Goal: Task Accomplishment & Management: Manage account settings

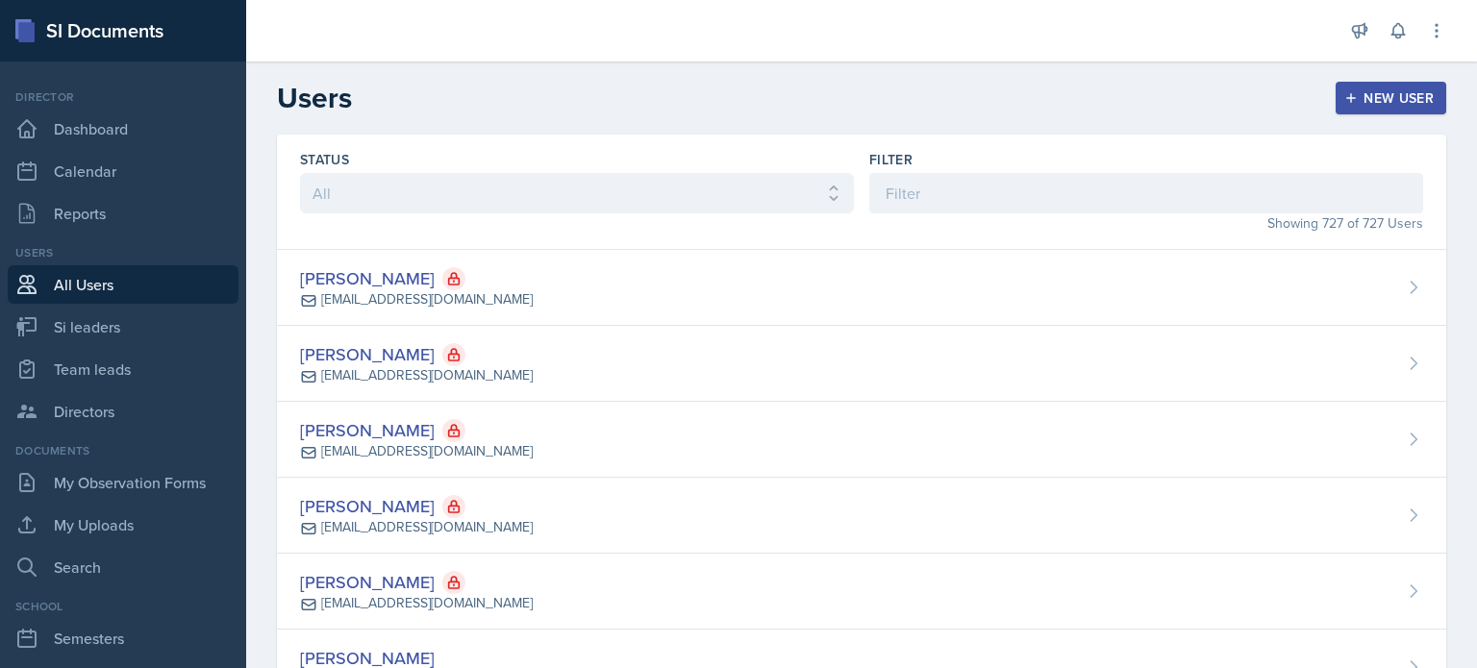
click at [992, 170] on div "Filter" at bounding box center [1146, 181] width 554 height 63
click at [981, 198] on input at bounding box center [1146, 193] width 554 height 40
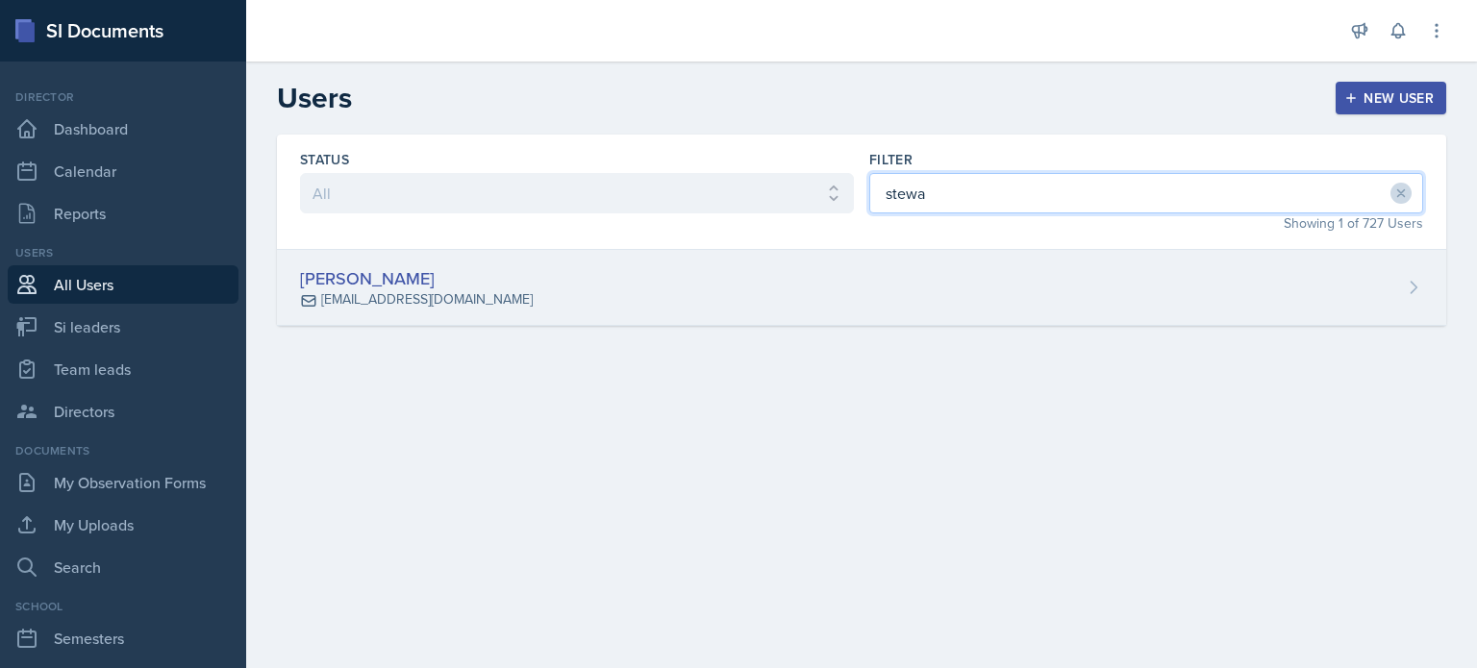
type input "stewa"
click at [892, 288] on div "[PERSON_NAME] [EMAIL_ADDRESS][DOMAIN_NAME]" at bounding box center [861, 288] width 1169 height 76
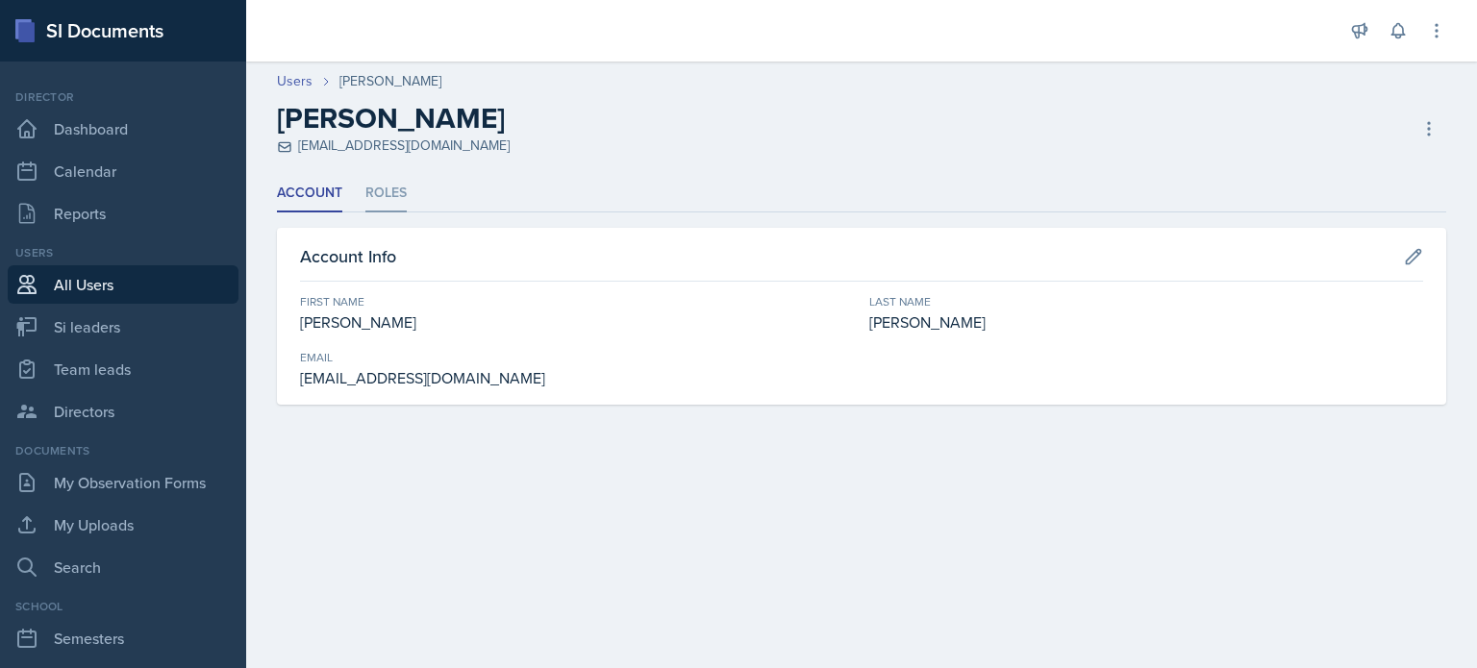
click at [389, 191] on li "Roles" at bounding box center [385, 193] width 41 height 37
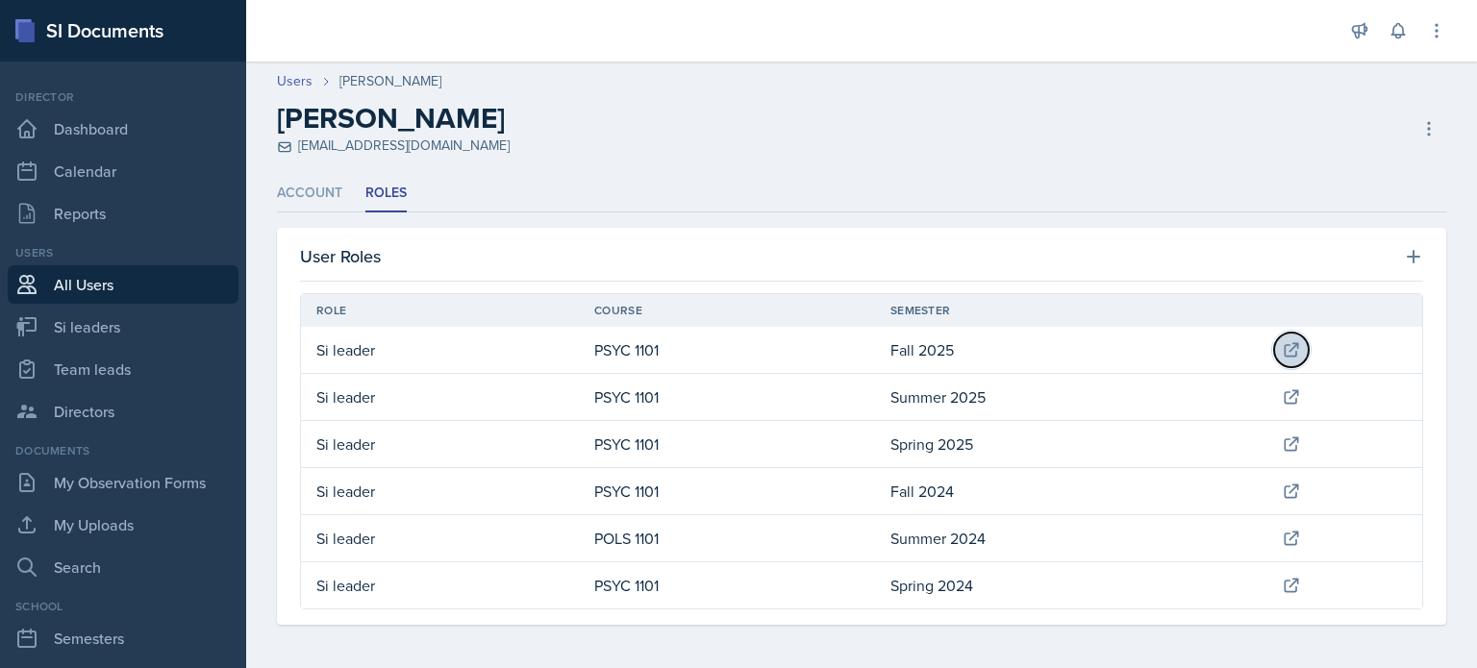
click at [1289, 340] on icon at bounding box center [1291, 349] width 19 height 19
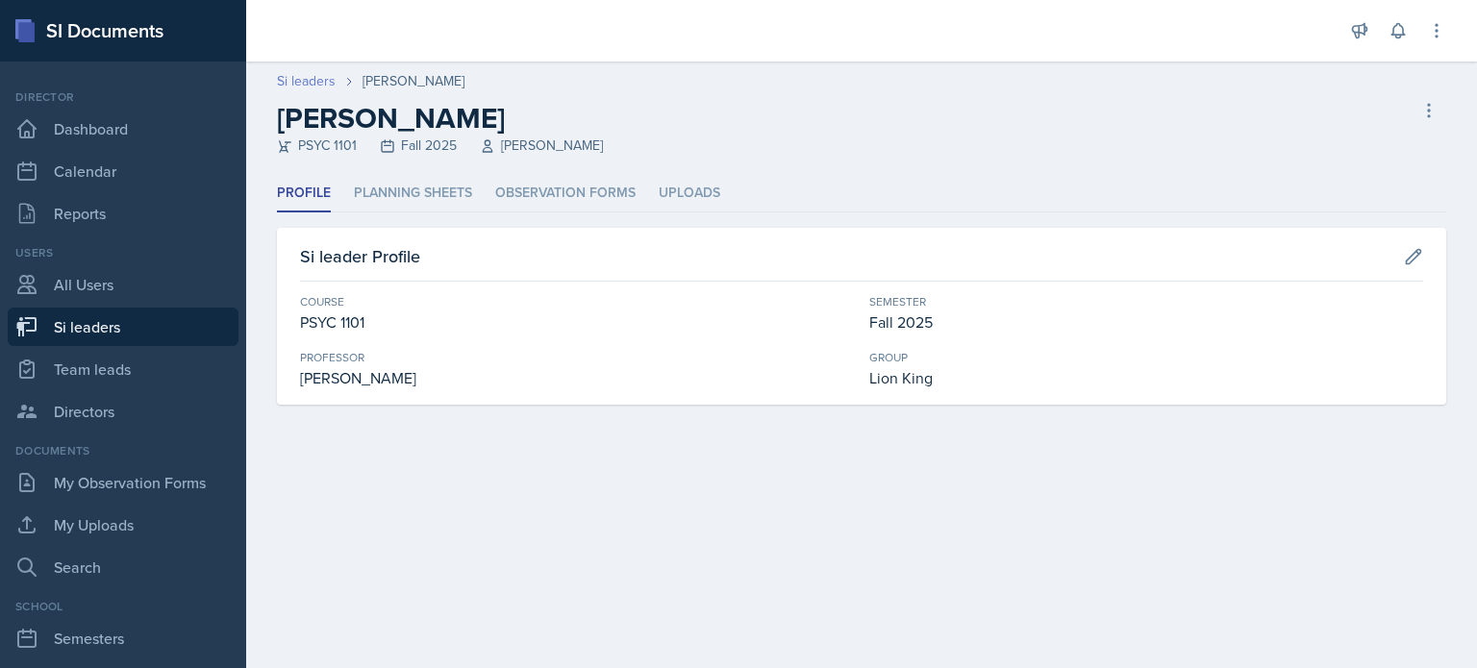
click at [312, 78] on link "Si leaders" at bounding box center [306, 81] width 59 height 20
select select "2bed604d-1099-4043-b1bc-2365e8740244"
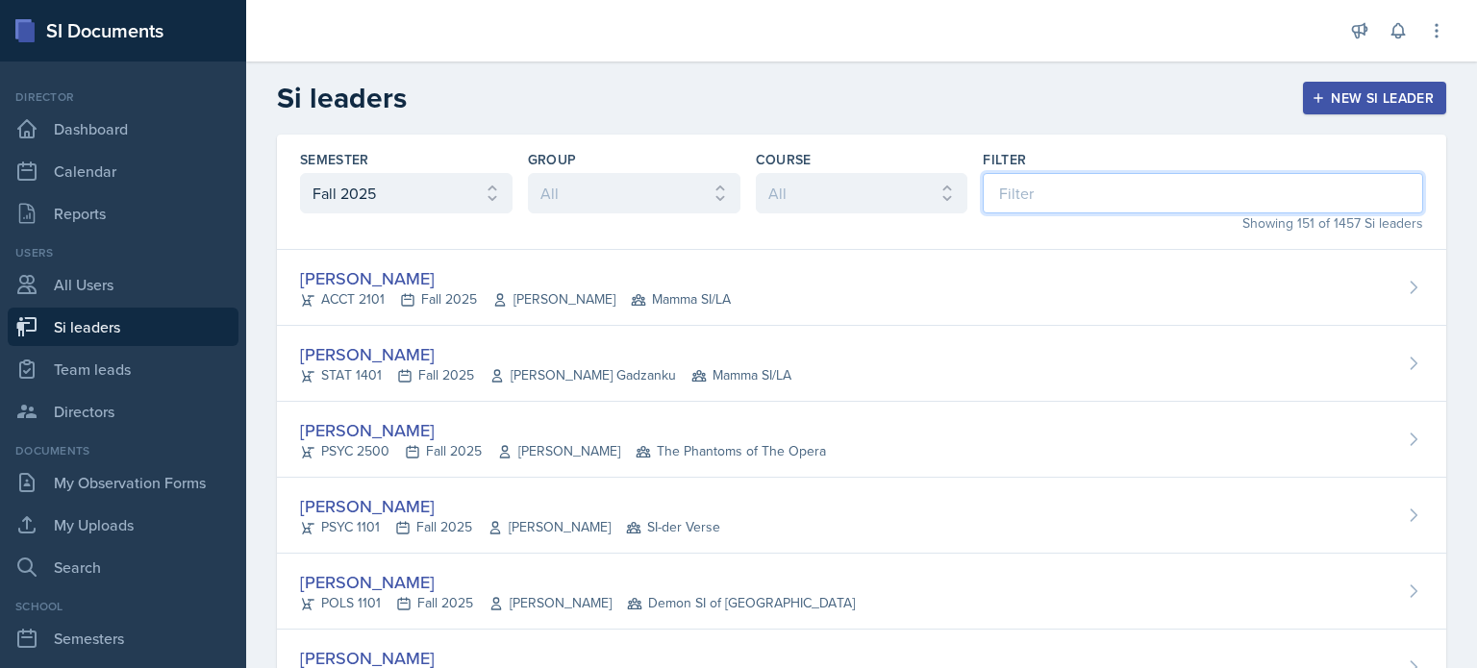
click at [1046, 193] on input at bounding box center [1203, 193] width 440 height 40
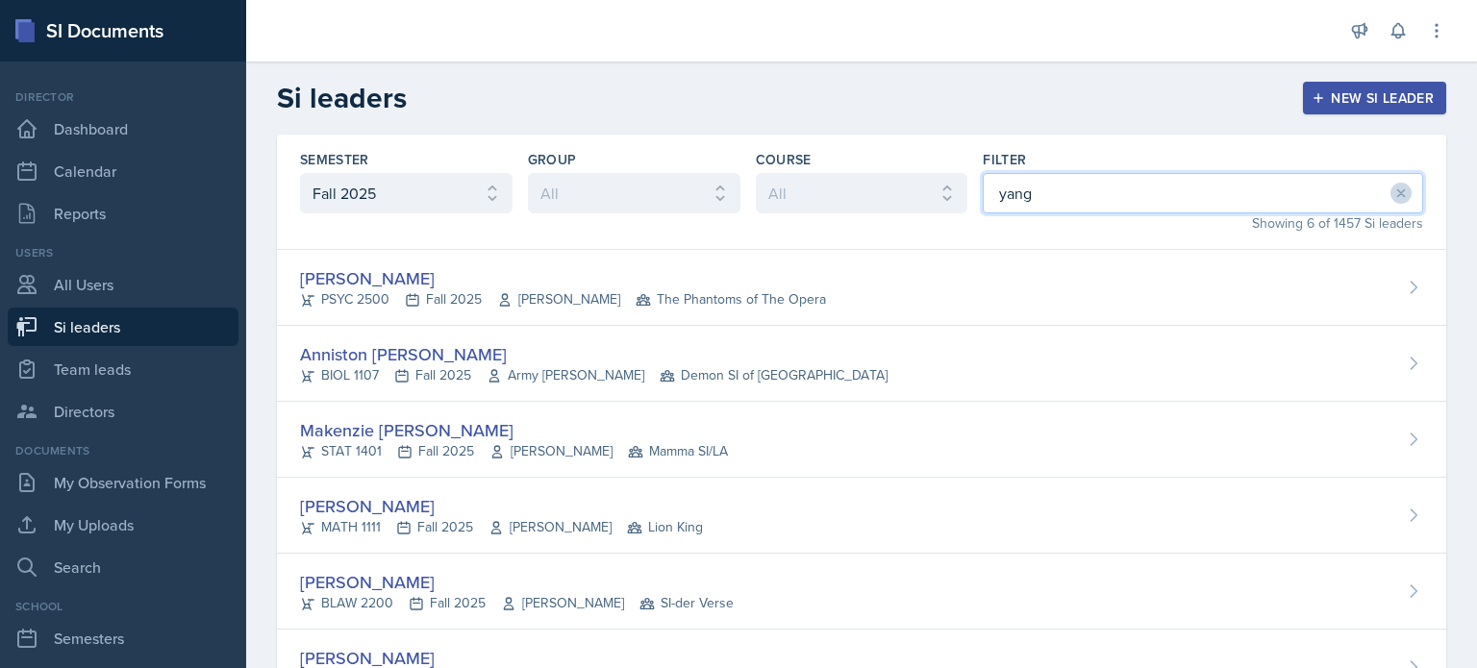
type input "yang"
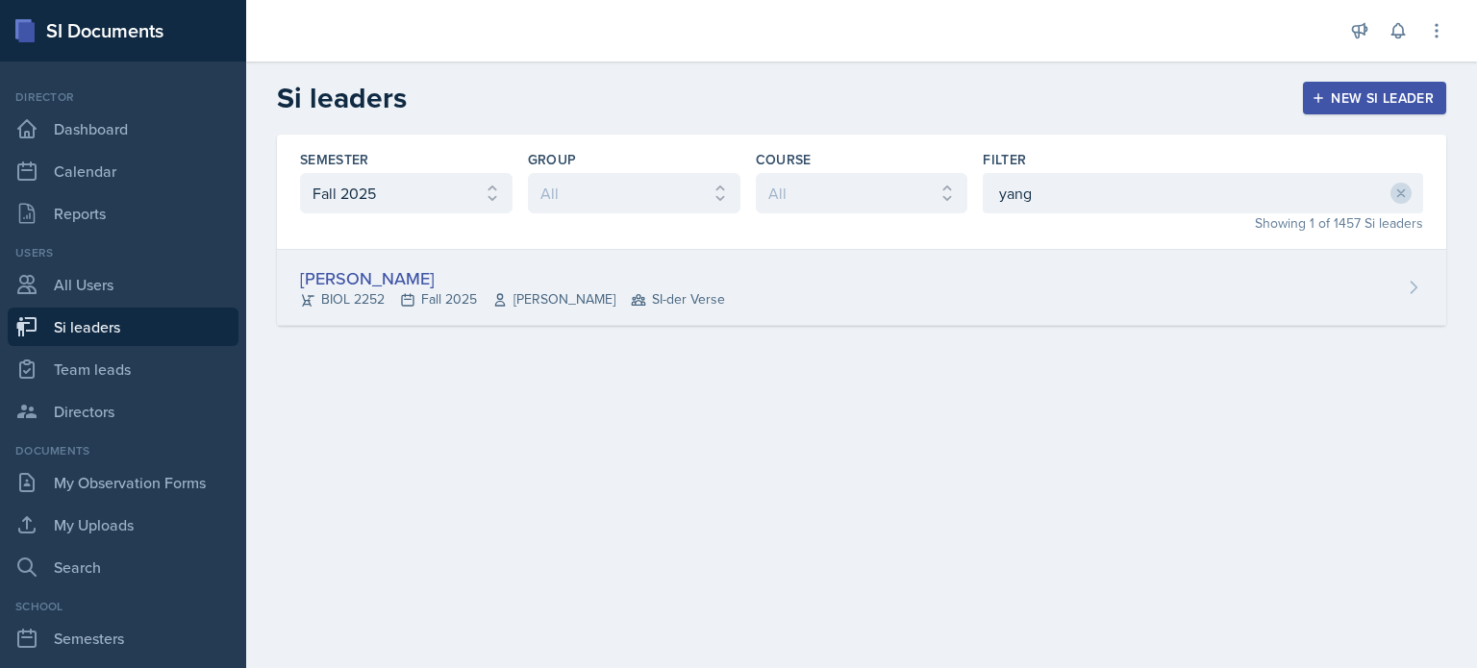
click at [838, 298] on div "[PERSON_NAME] BIOL 2252 Fall 2025 [PERSON_NAME] SI-der Verse" at bounding box center [861, 288] width 1169 height 76
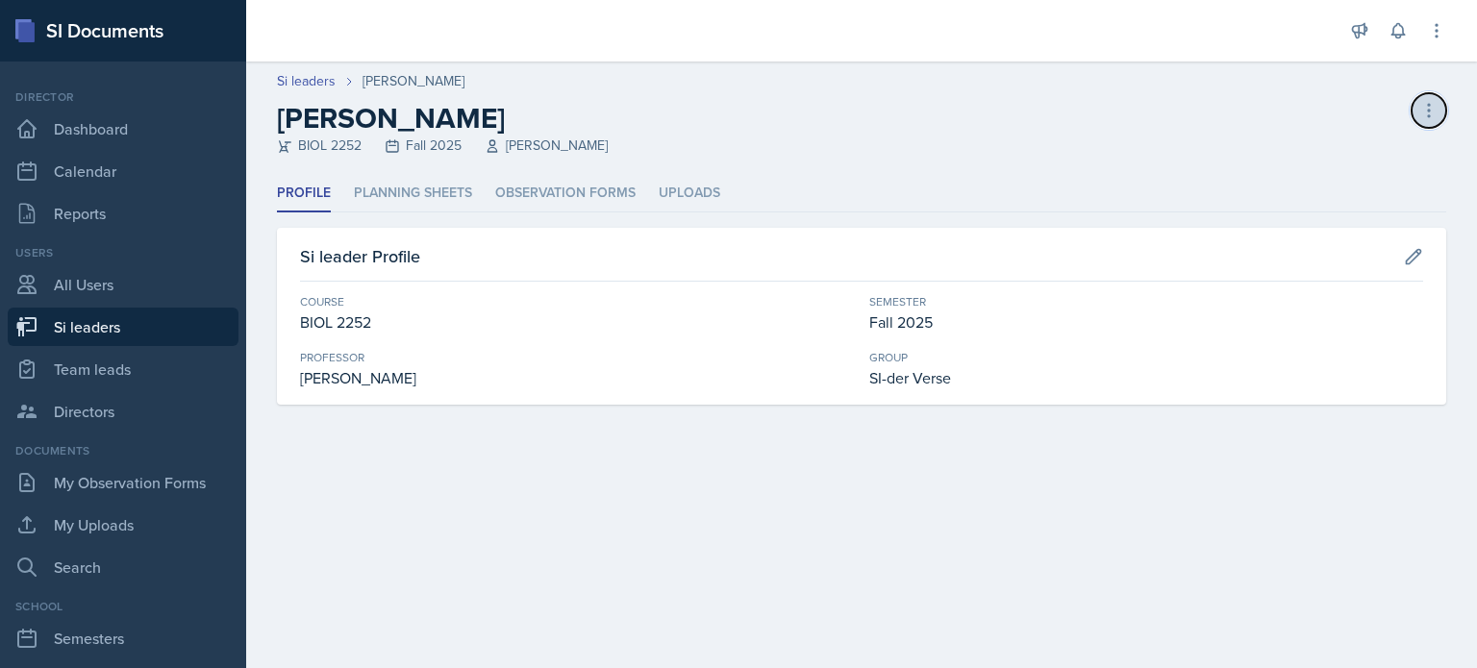
click at [1432, 107] on icon at bounding box center [1428, 110] width 19 height 19
click at [774, 107] on div "[PERSON_NAME] BIOL 2252 Fall 2025 [PERSON_NAME] leader" at bounding box center [861, 128] width 1169 height 55
click at [104, 283] on link "All Users" at bounding box center [123, 284] width 231 height 38
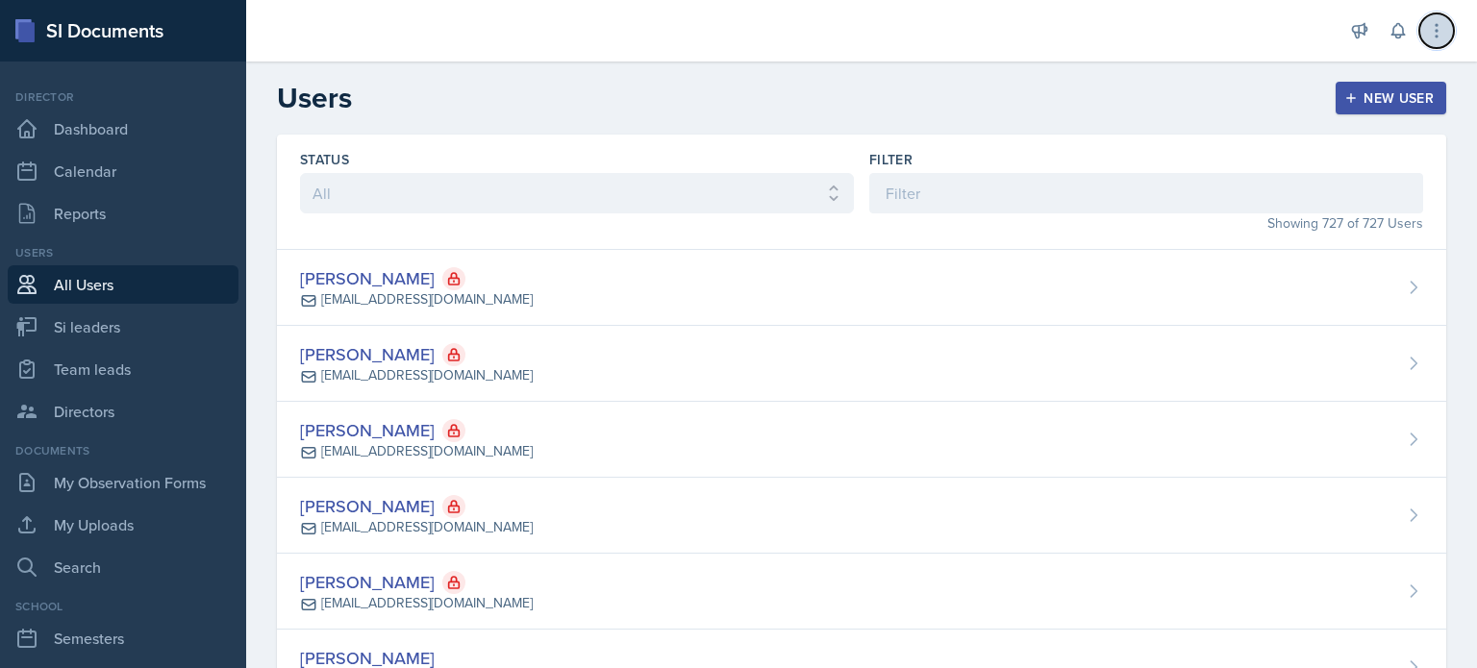
click at [1437, 26] on icon at bounding box center [1436, 30] width 19 height 19
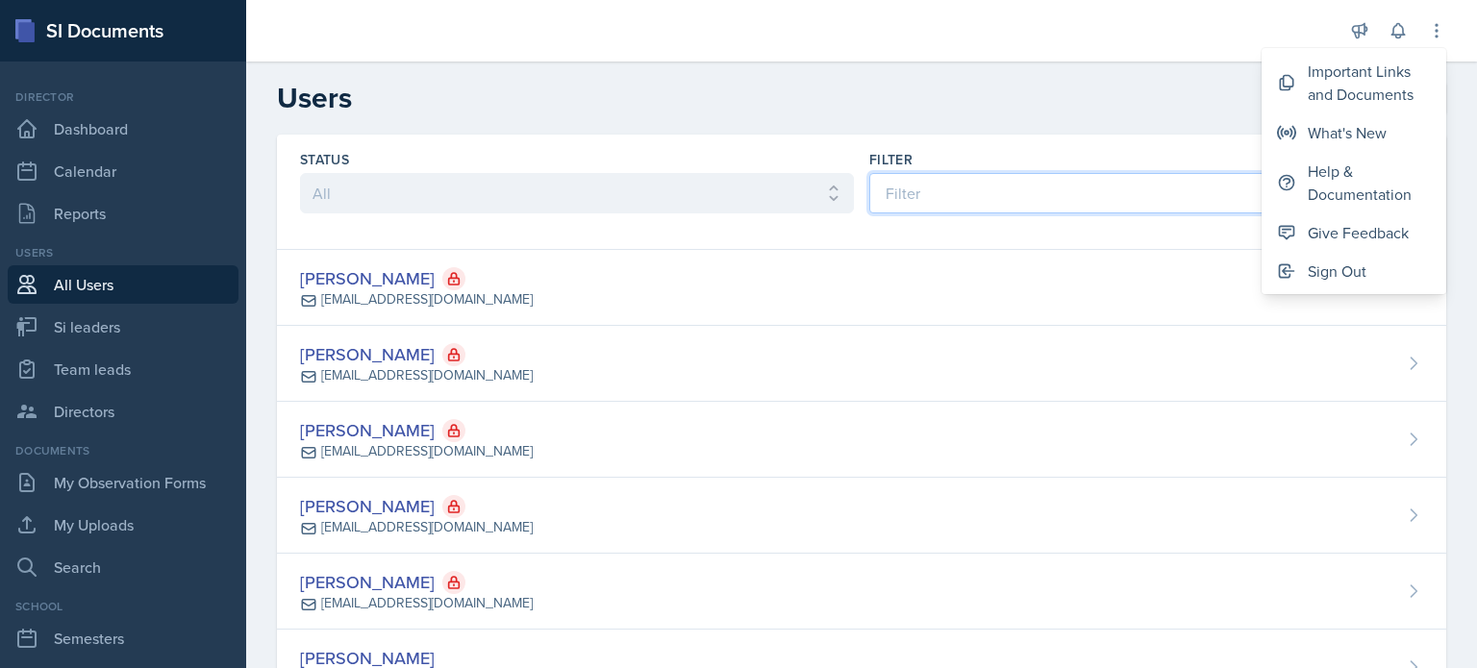
click at [980, 187] on input at bounding box center [1146, 193] width 554 height 40
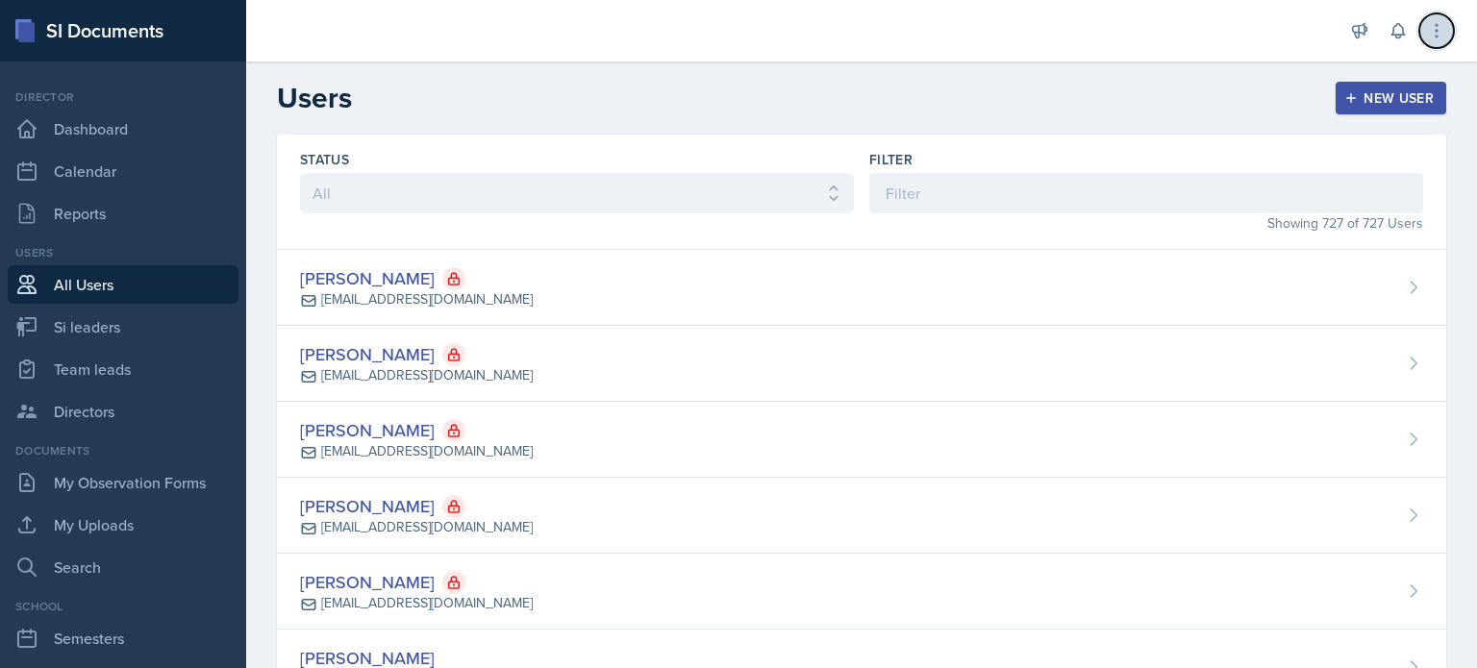
click at [1440, 37] on icon at bounding box center [1436, 30] width 19 height 19
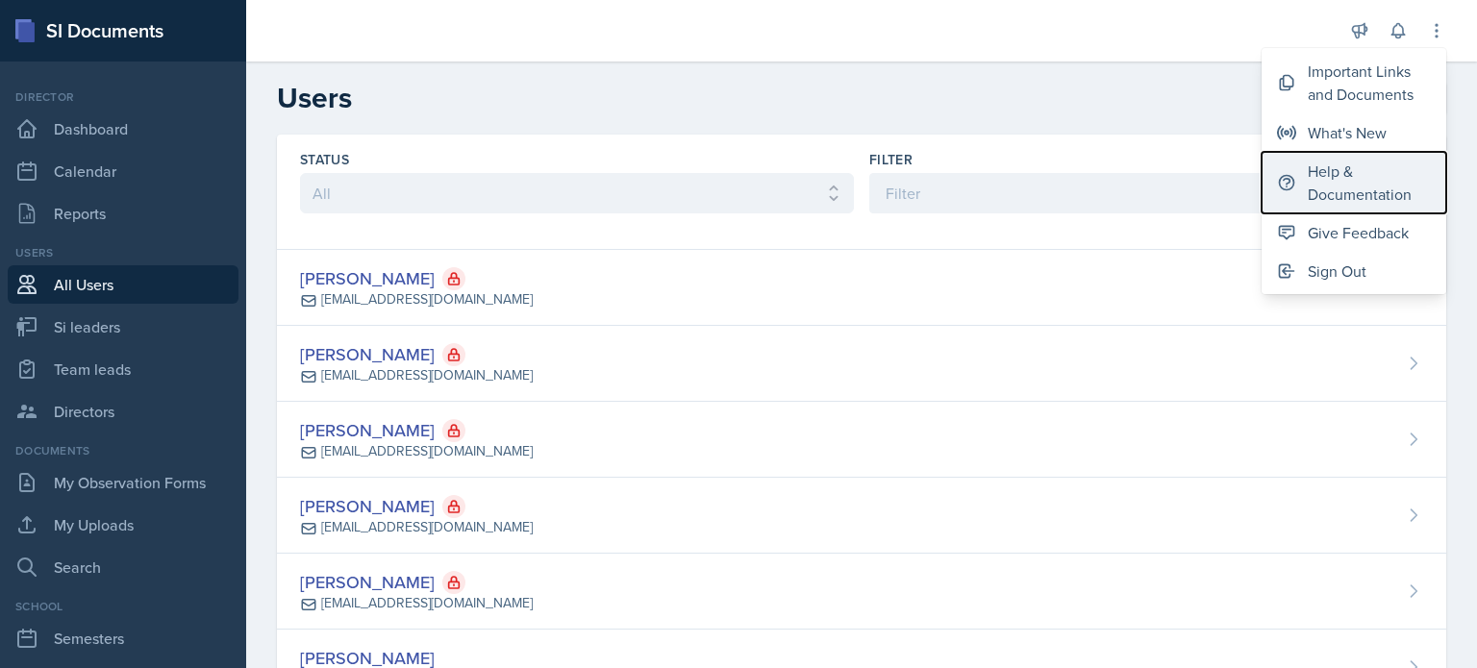
click at [1358, 178] on div "Help & Documentation" at bounding box center [1369, 183] width 123 height 46
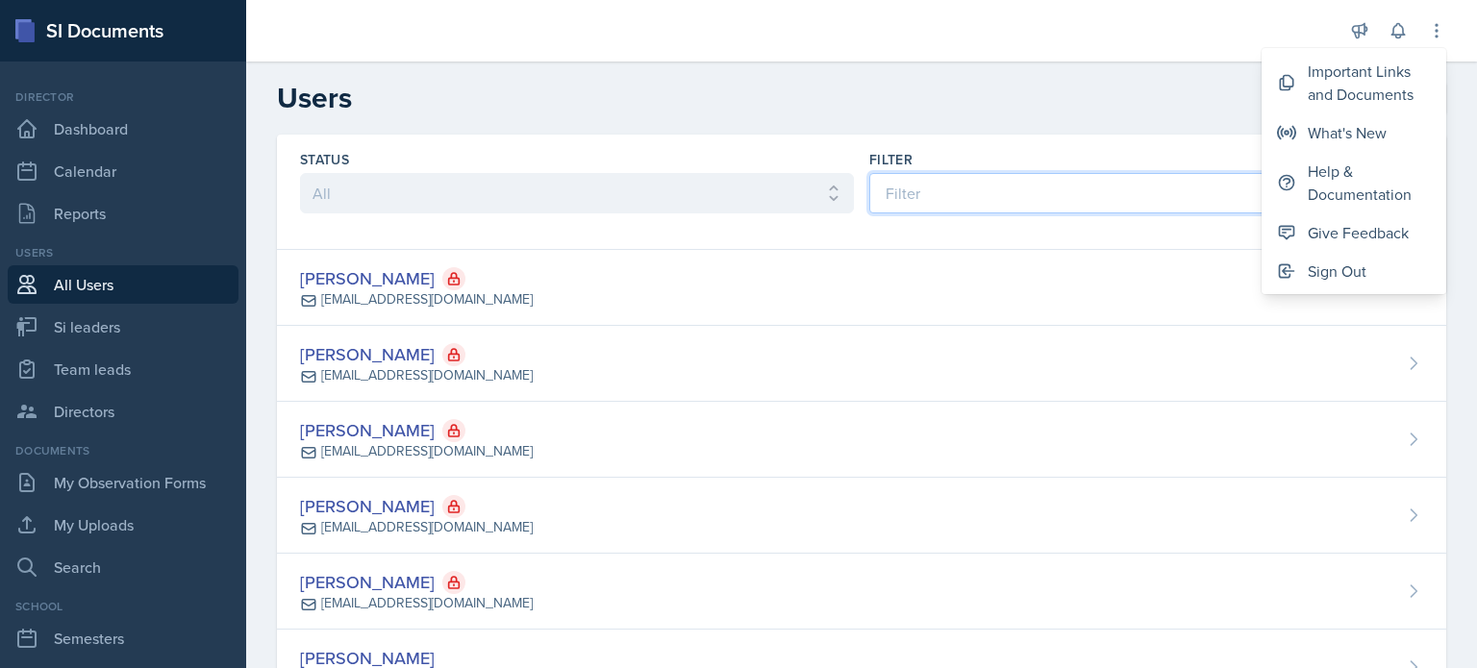
click at [931, 173] on input at bounding box center [1146, 193] width 554 height 40
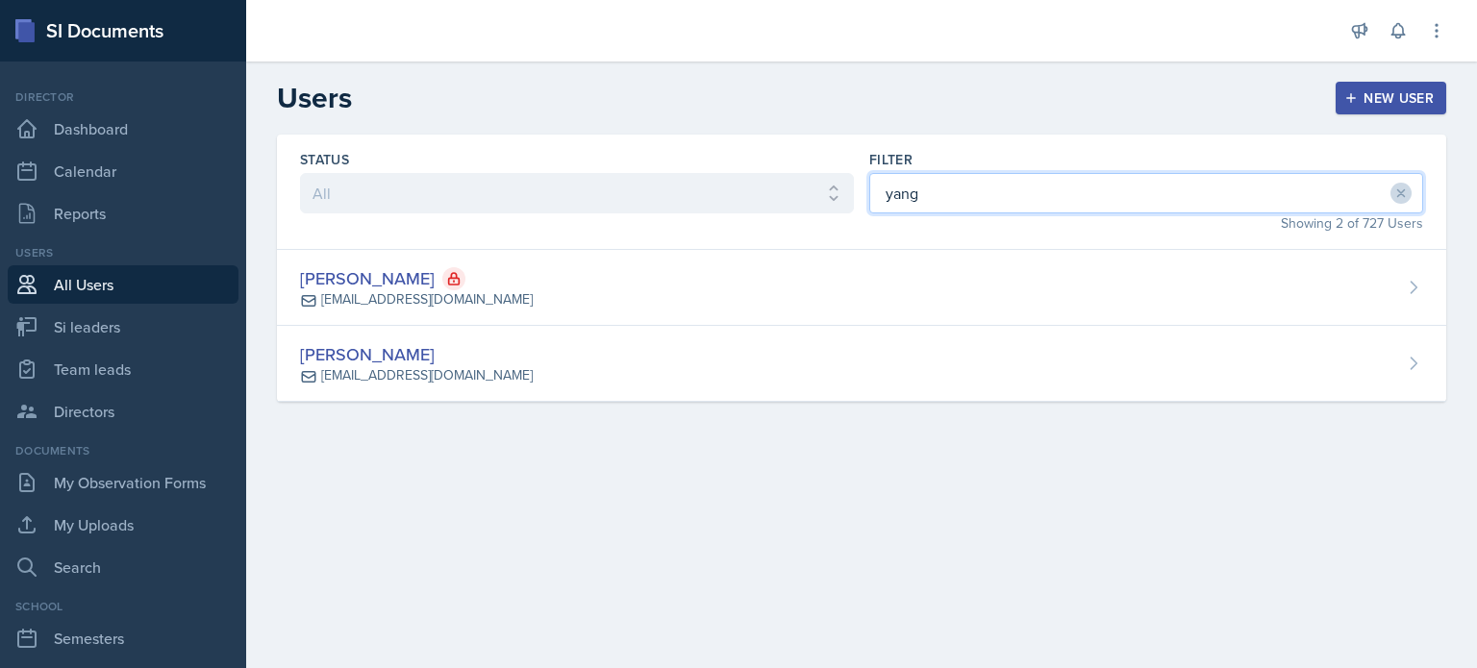
type input "yang"
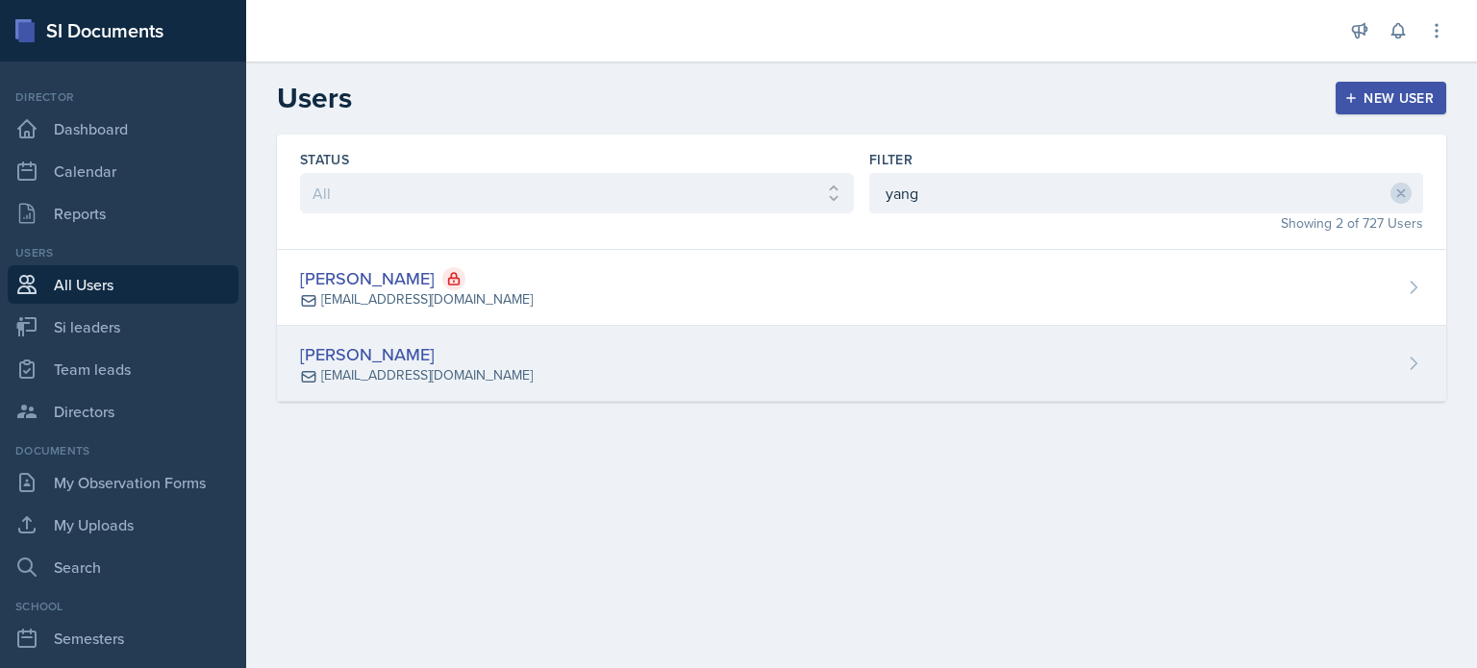
click at [759, 372] on div "[PERSON_NAME] [EMAIL_ADDRESS][DOMAIN_NAME]" at bounding box center [861, 364] width 1169 height 76
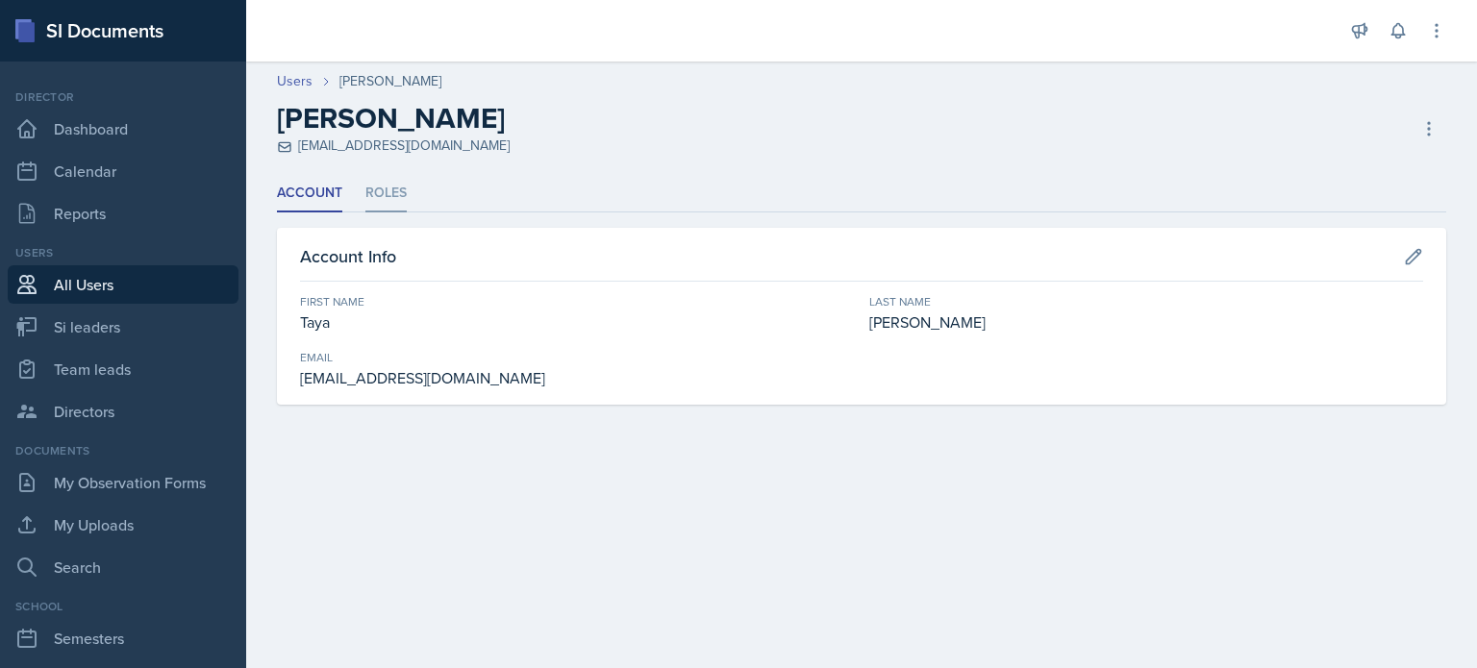
click at [397, 189] on li "Roles" at bounding box center [385, 193] width 41 height 37
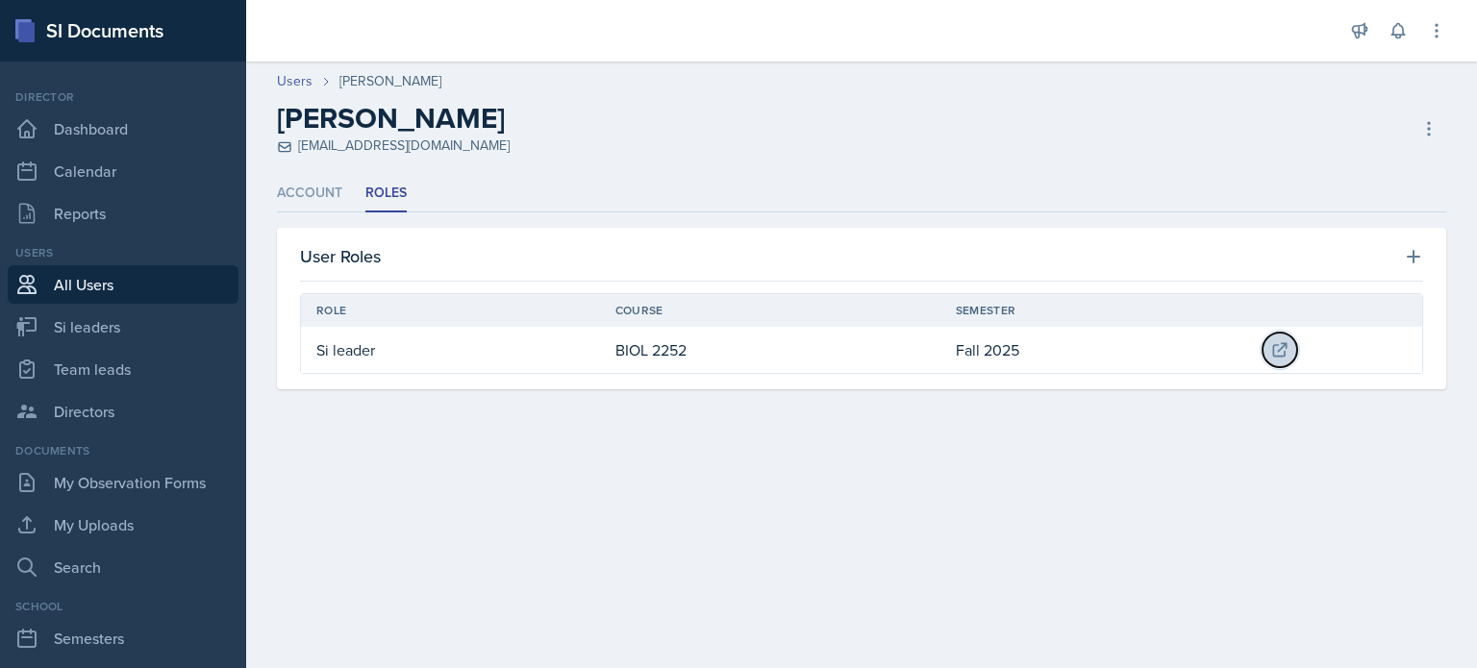
click at [1284, 349] on icon at bounding box center [1279, 349] width 19 height 19
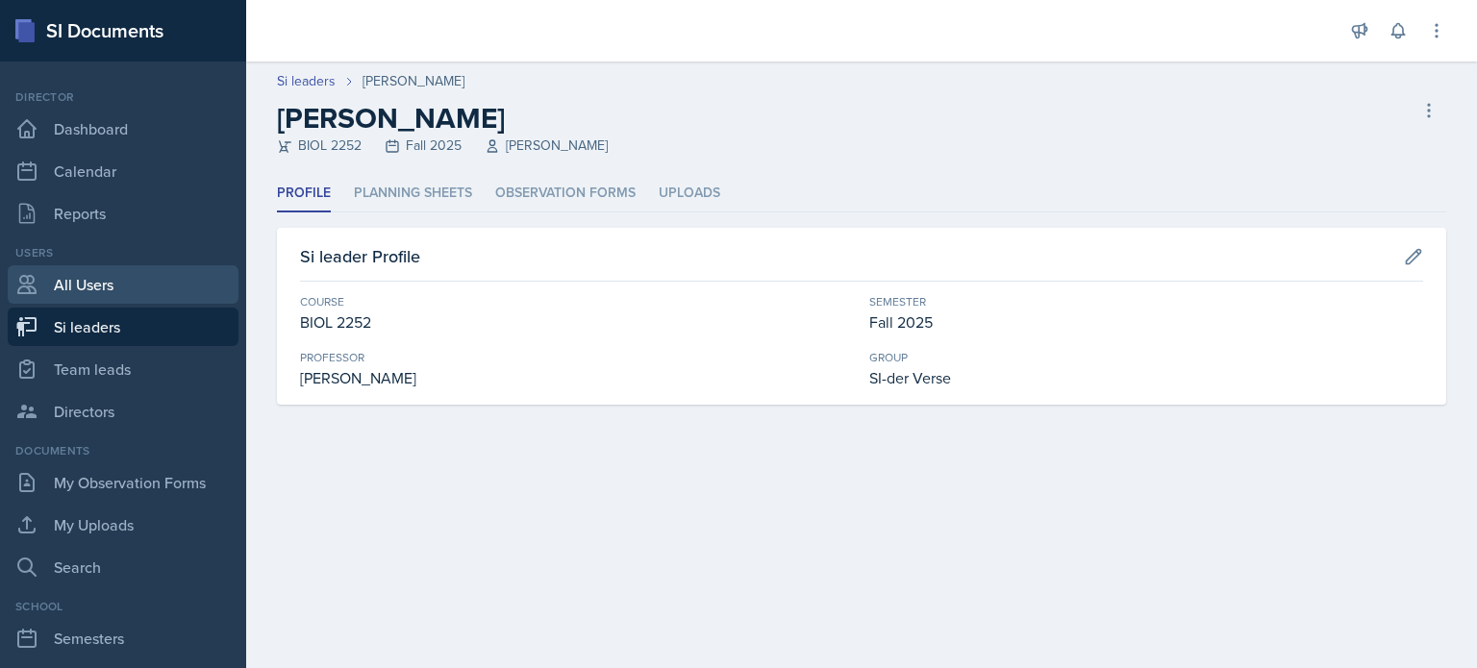
click at [79, 286] on link "All Users" at bounding box center [123, 284] width 231 height 38
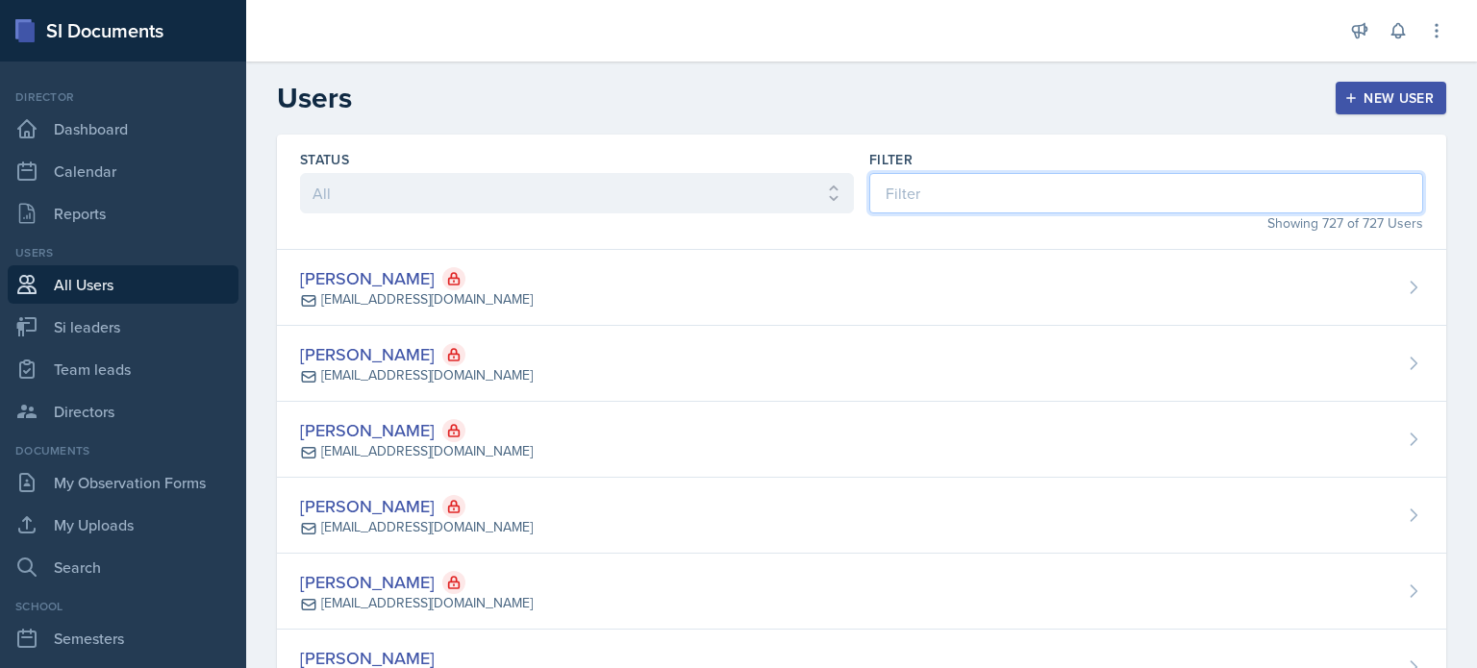
click at [1096, 192] on input at bounding box center [1146, 193] width 554 height 40
type input "yang"
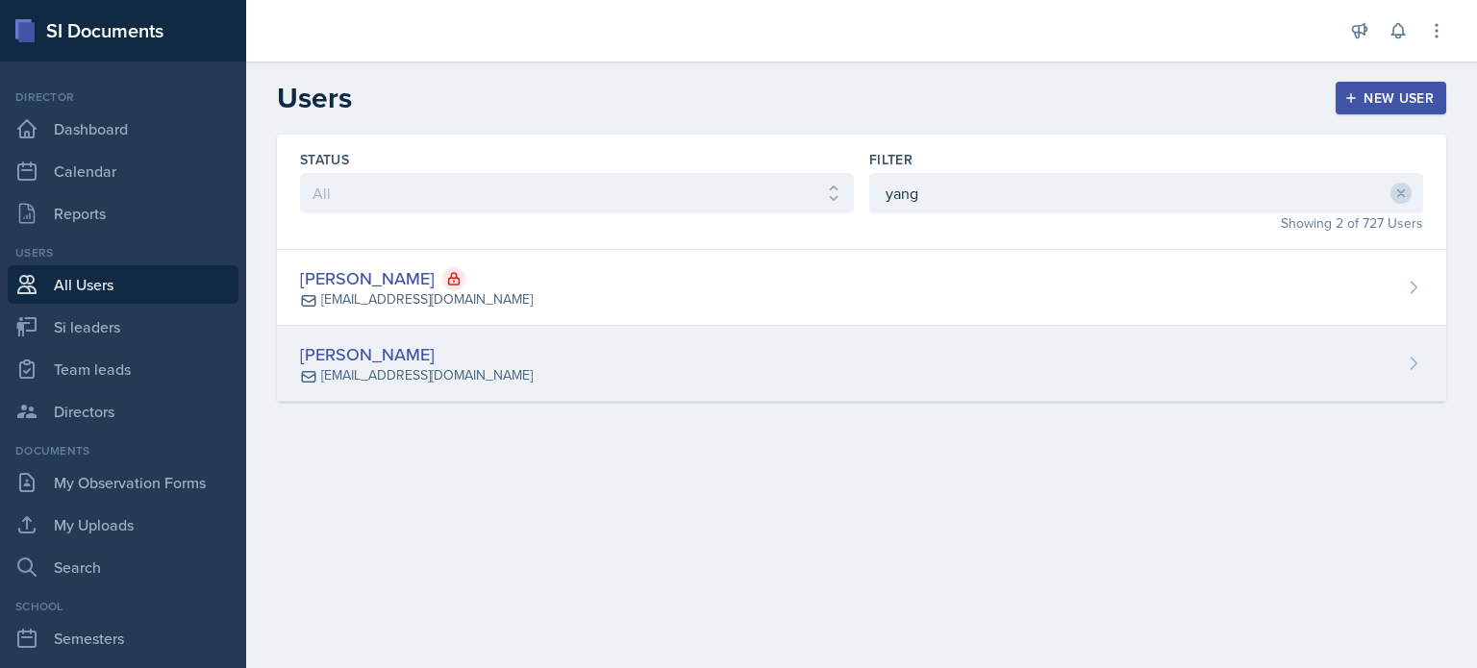
click at [1073, 379] on div "[PERSON_NAME] [EMAIL_ADDRESS][DOMAIN_NAME]" at bounding box center [861, 364] width 1169 height 76
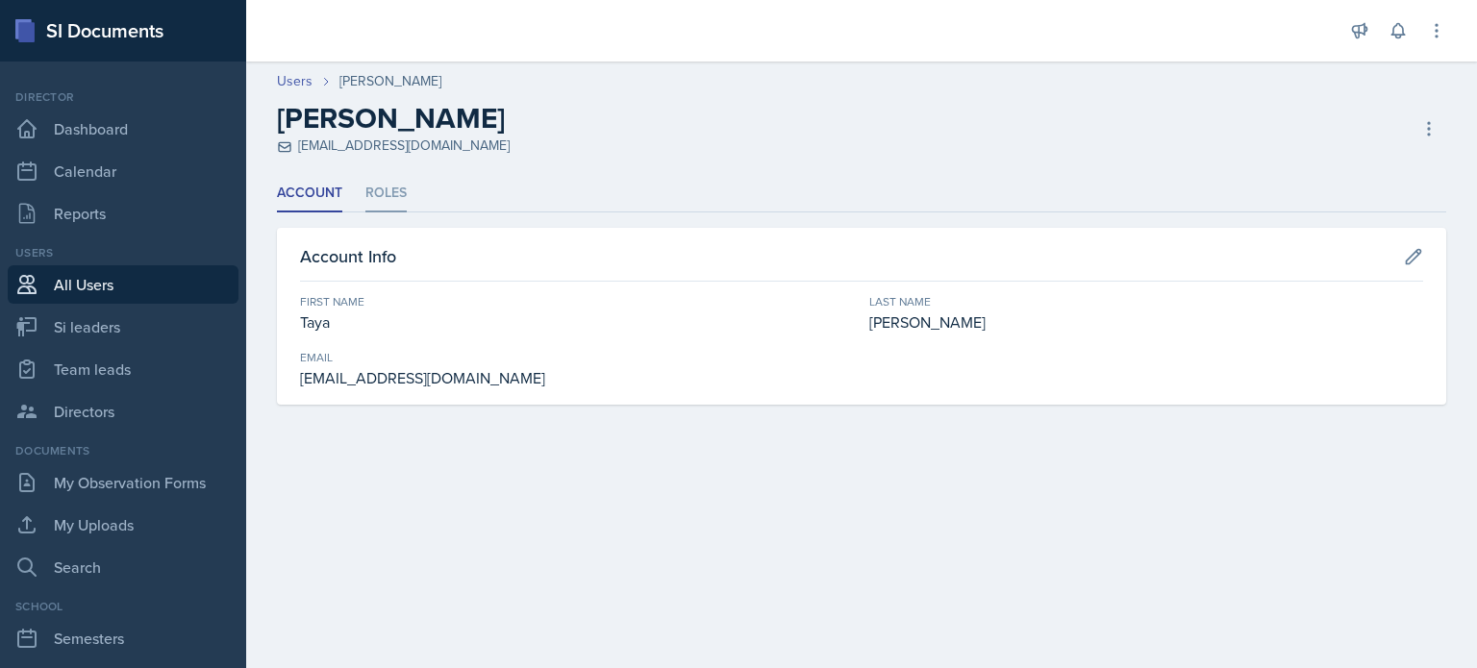
click at [387, 194] on li "Roles" at bounding box center [385, 193] width 41 height 37
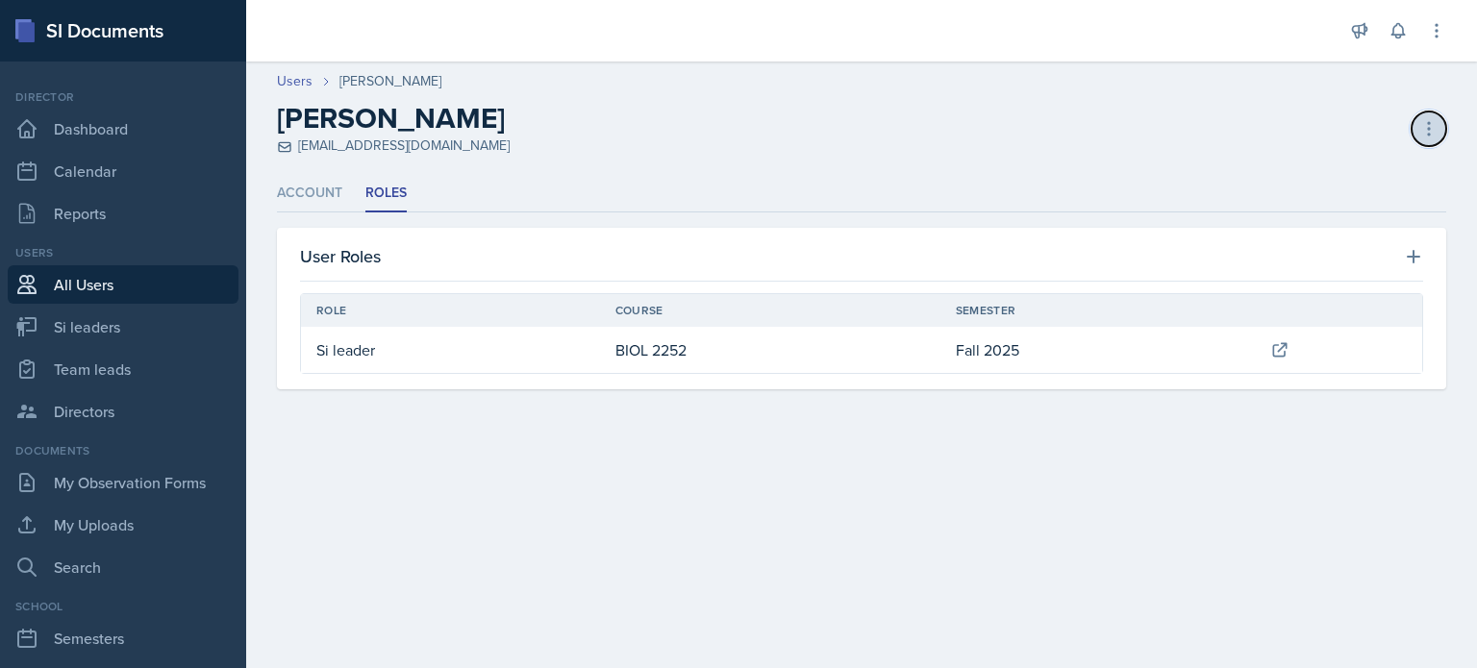
click at [1415, 121] on button at bounding box center [1428, 129] width 35 height 35
click at [1310, 206] on div "Delete User" at bounding box center [1346, 207] width 185 height 38
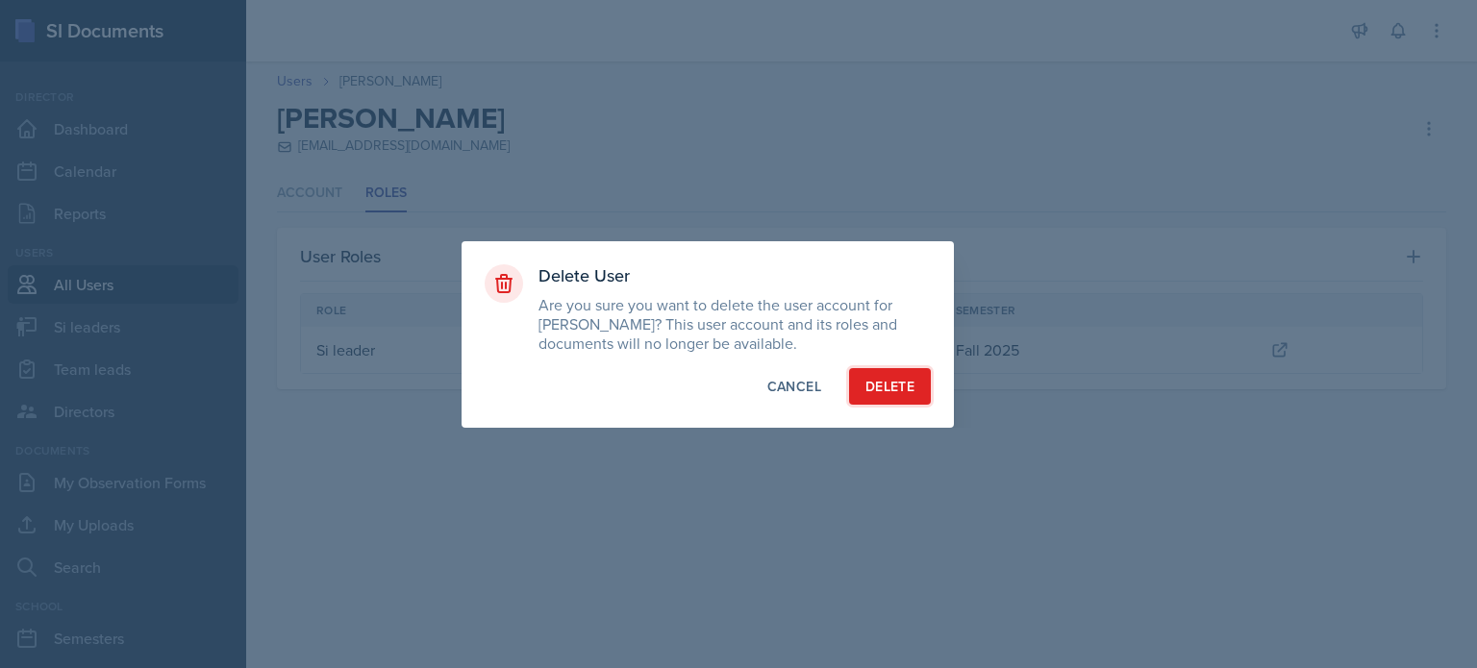
click at [892, 387] on div "Delete" at bounding box center [889, 386] width 49 height 19
select select "1"
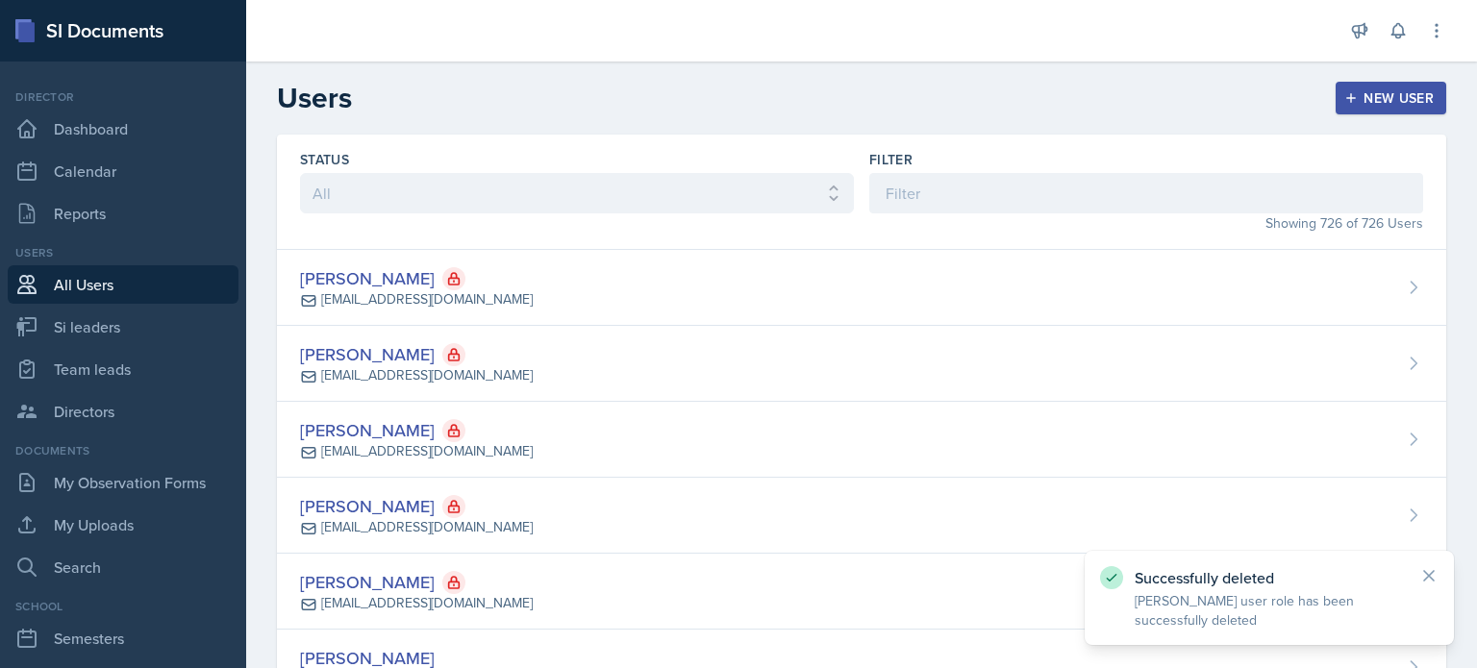
click at [1365, 95] on div "New User" at bounding box center [1391, 97] width 86 height 15
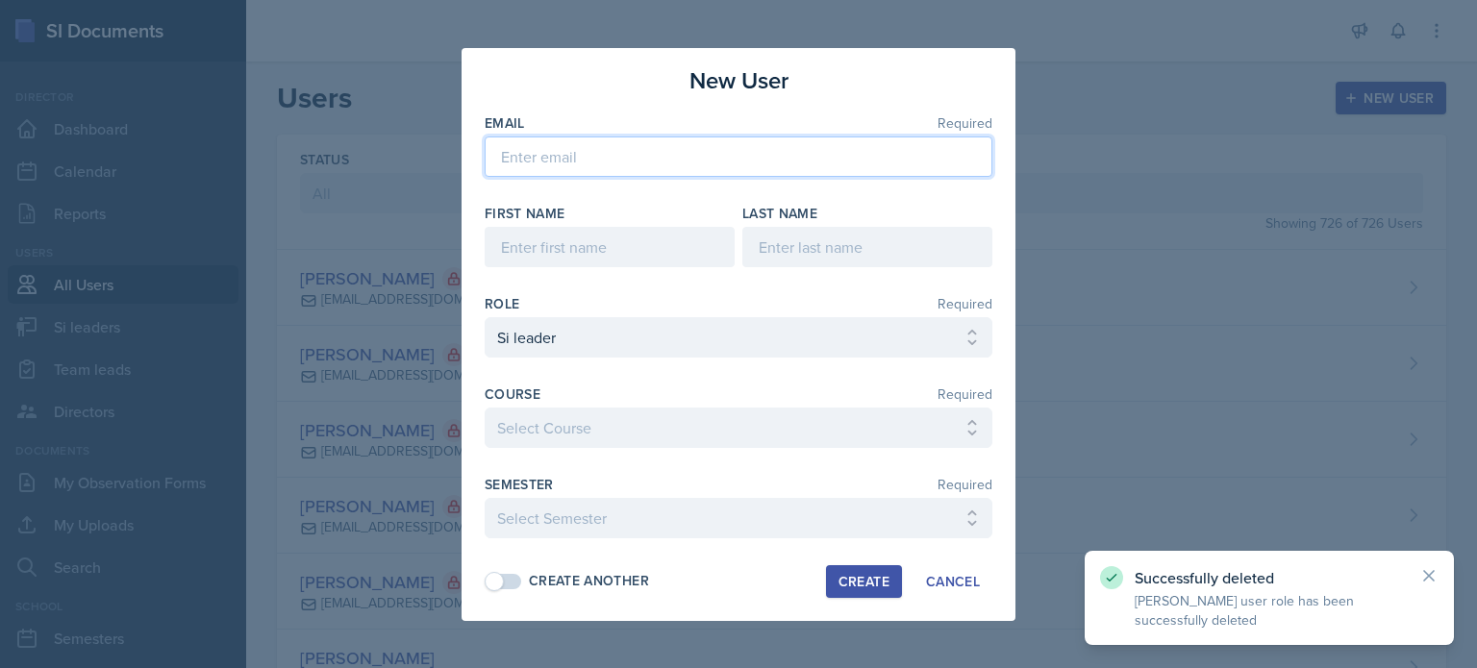
click at [589, 141] on input "email" at bounding box center [739, 157] width 508 height 40
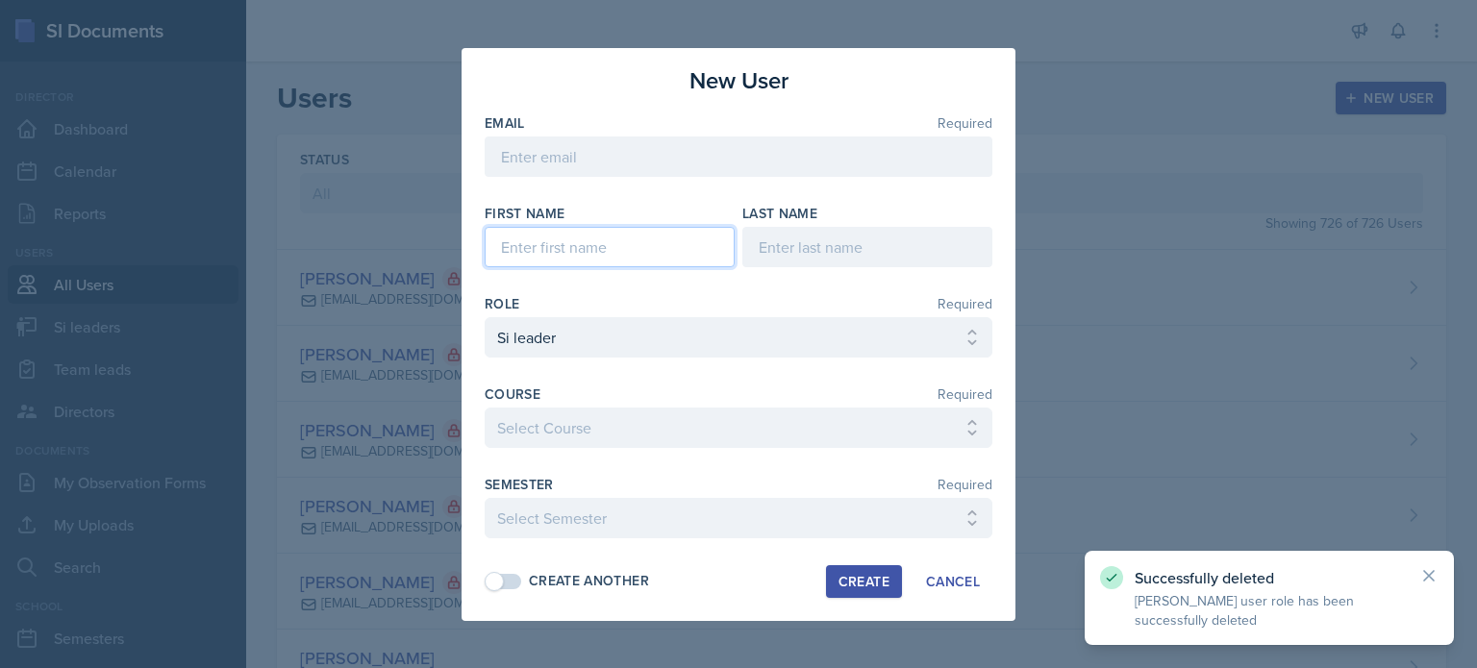
click at [558, 256] on input at bounding box center [610, 247] width 250 height 40
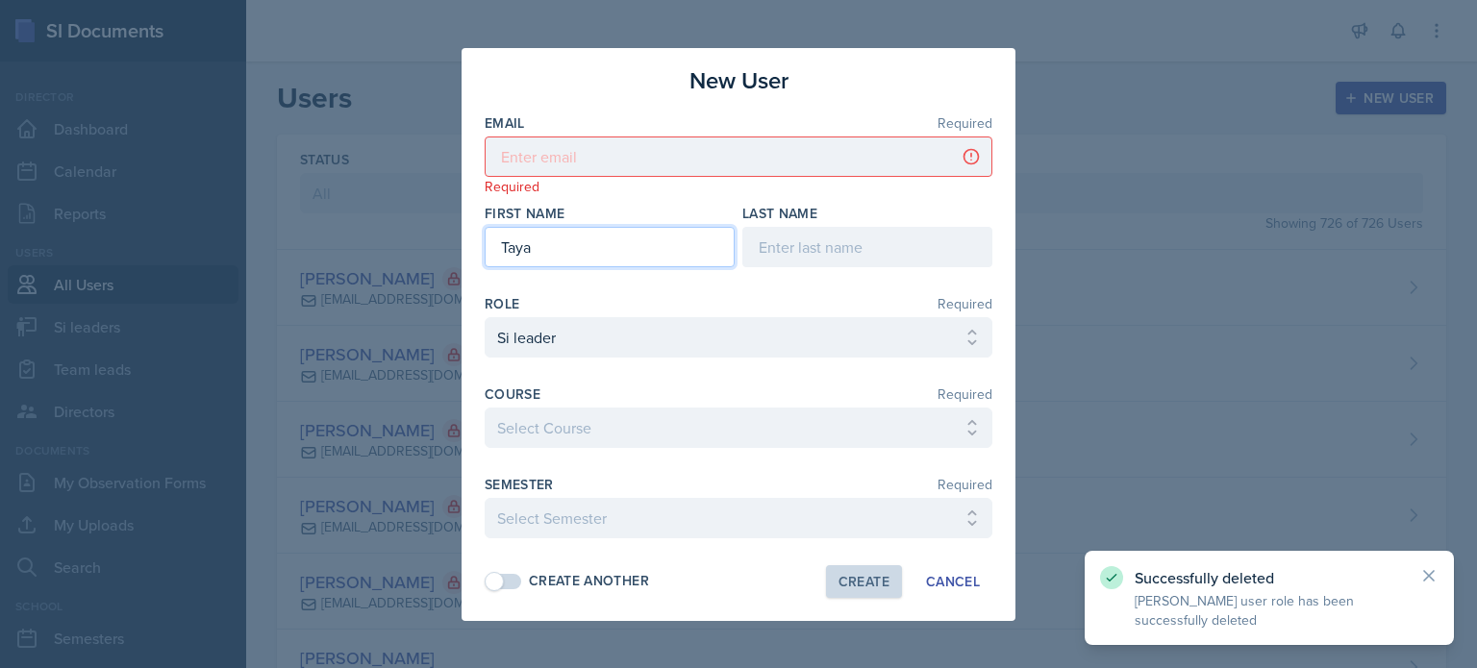
type input "Taya"
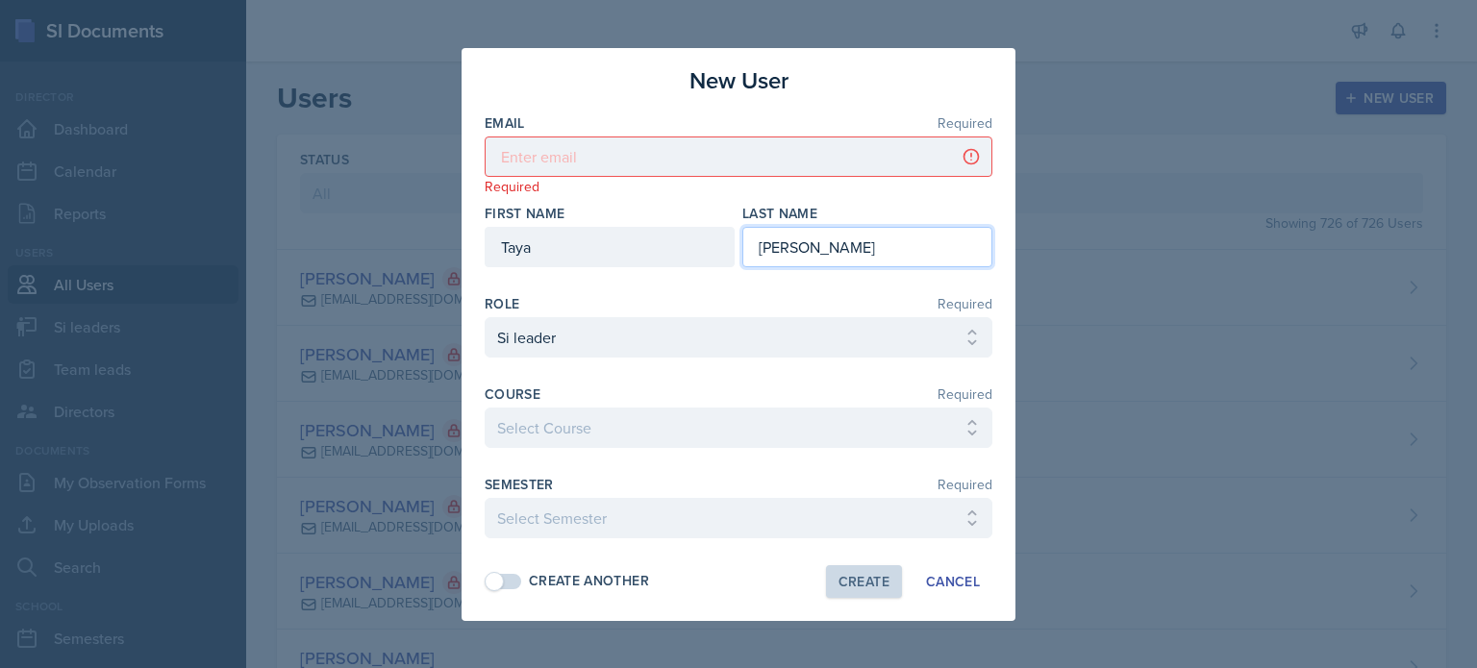
type input "[PERSON_NAME]"
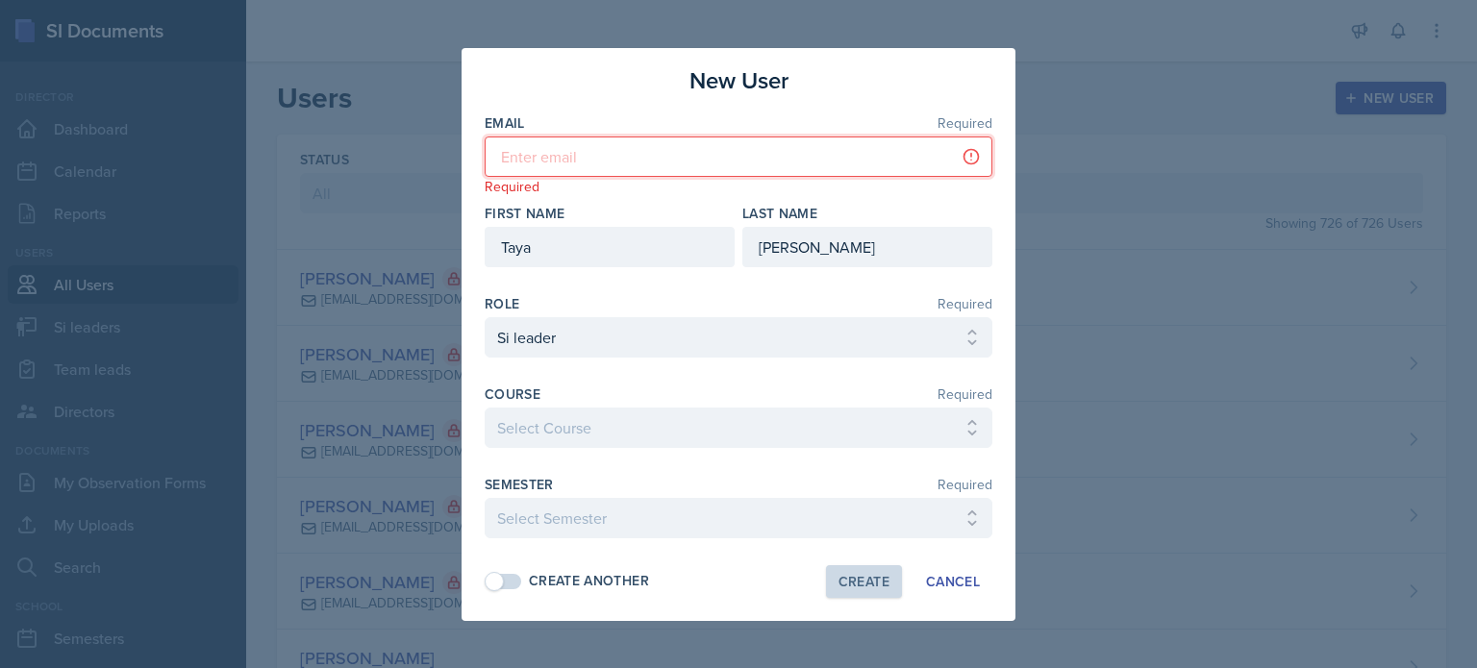
click at [611, 145] on input "email" at bounding box center [739, 157] width 508 height 40
paste input "[EMAIL_ADDRESS][DOMAIN_NAME]"
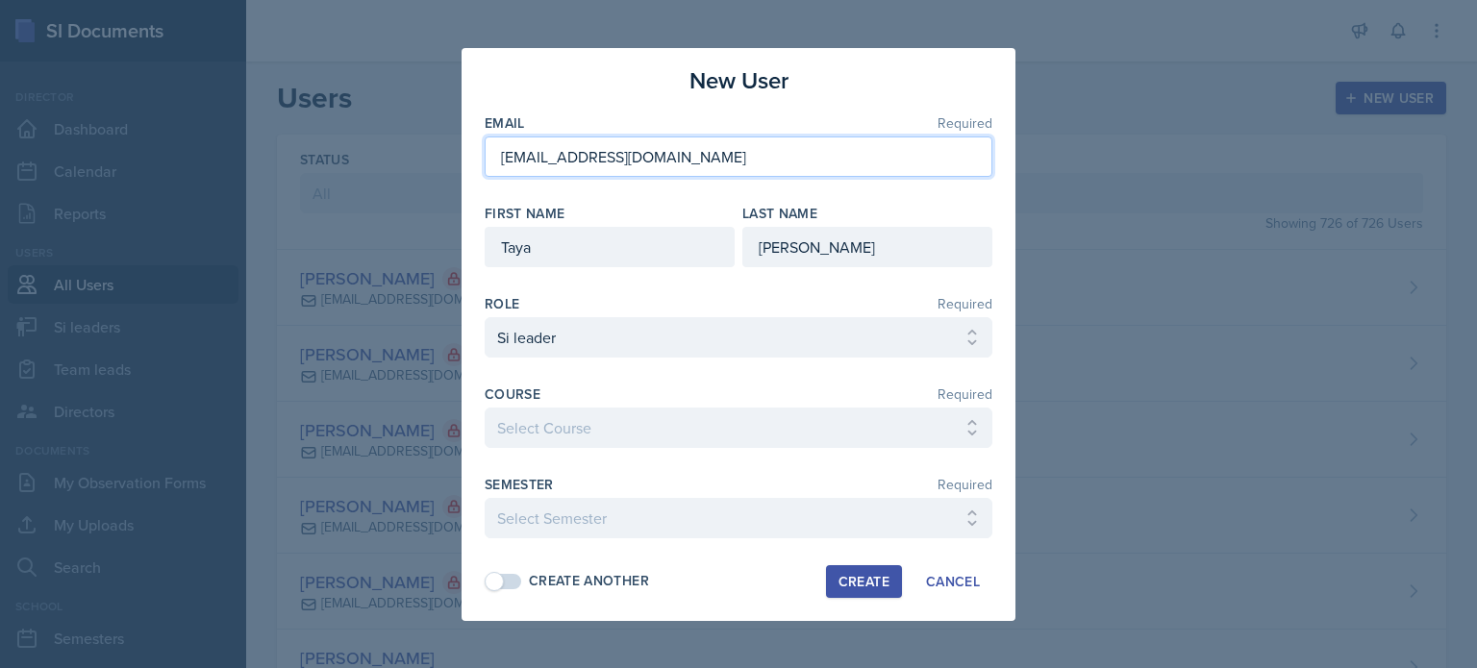
type input "[EMAIL_ADDRESS][DOMAIN_NAME]"
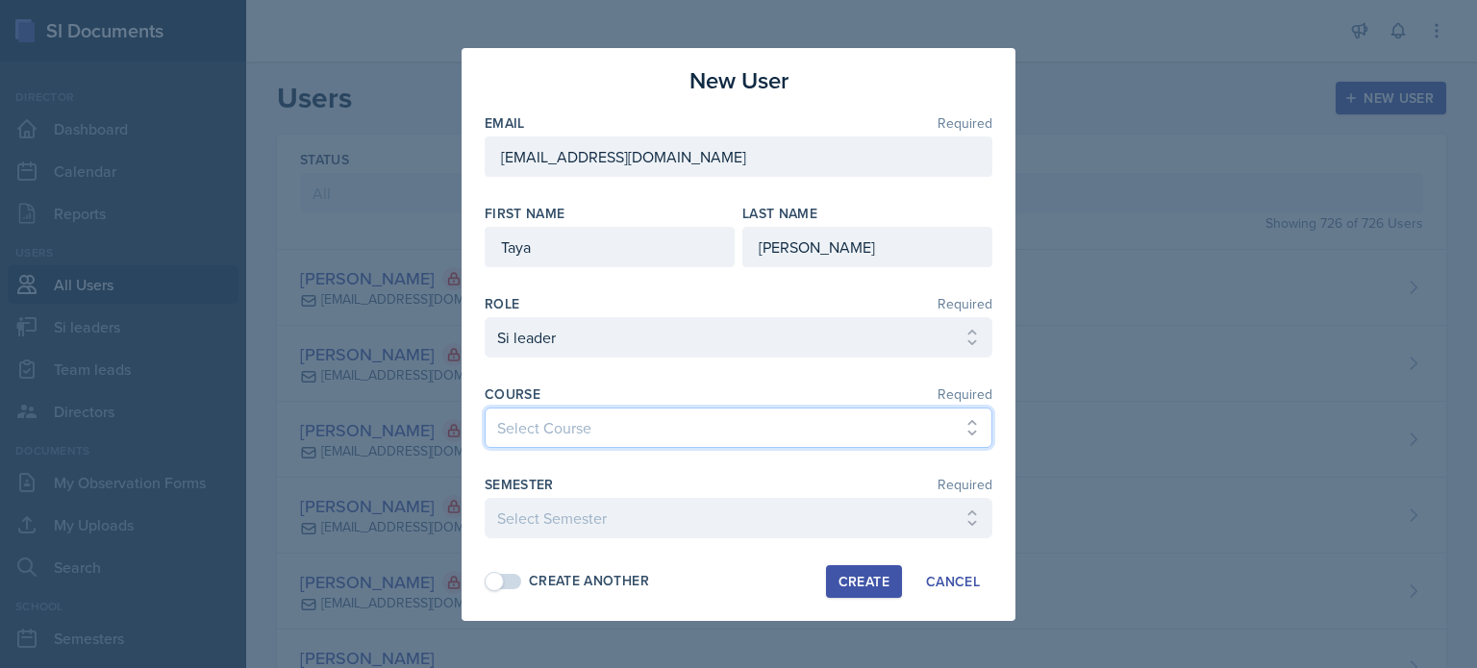
click at [585, 428] on select "Select Course ACCT 2101 ACCT 2102 ACCT 4050 ANTH 1102 ANTH 3301 ARCH 1000 ARCH …" at bounding box center [739, 428] width 508 height 40
select select "da9ed670-e0a2-421b-8f9e-99cd10859a1d"
click at [485, 408] on select "Select Course ACCT 2101 ACCT 2102 ACCT 4050 ANTH 1102 ANTH 3301 ARCH 1000 ARCH …" at bounding box center [739, 428] width 508 height 40
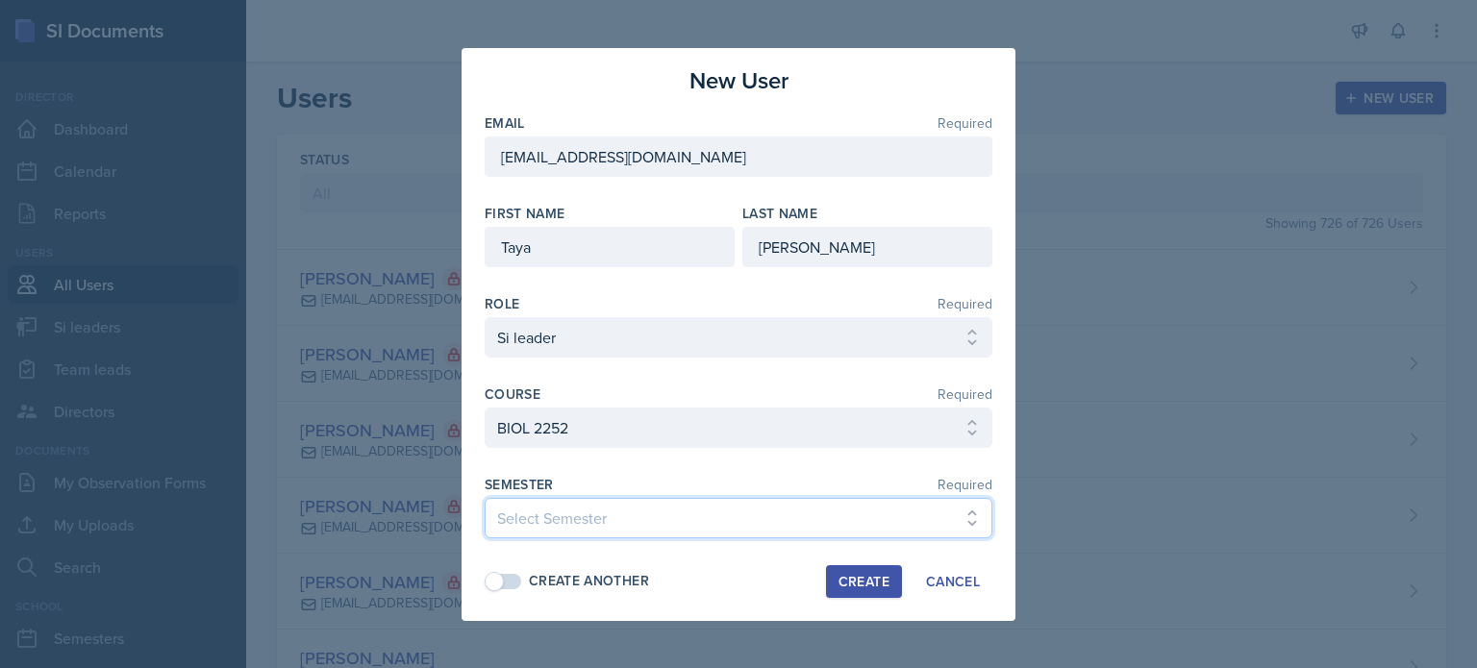
click at [607, 517] on select "Select Semester Fall 2025 Summer 2025 Spring 2025 Fall 2024 Summer 2024 Spring …" at bounding box center [739, 518] width 508 height 40
select select "2bed604d-1099-4043-b1bc-2365e8740244"
click at [485, 498] on select "Select Semester Fall 2025 Summer 2025 Spring 2025 Fall 2024 Summer 2024 Spring …" at bounding box center [739, 518] width 508 height 40
click at [877, 581] on div "Create" at bounding box center [863, 581] width 51 height 15
select select
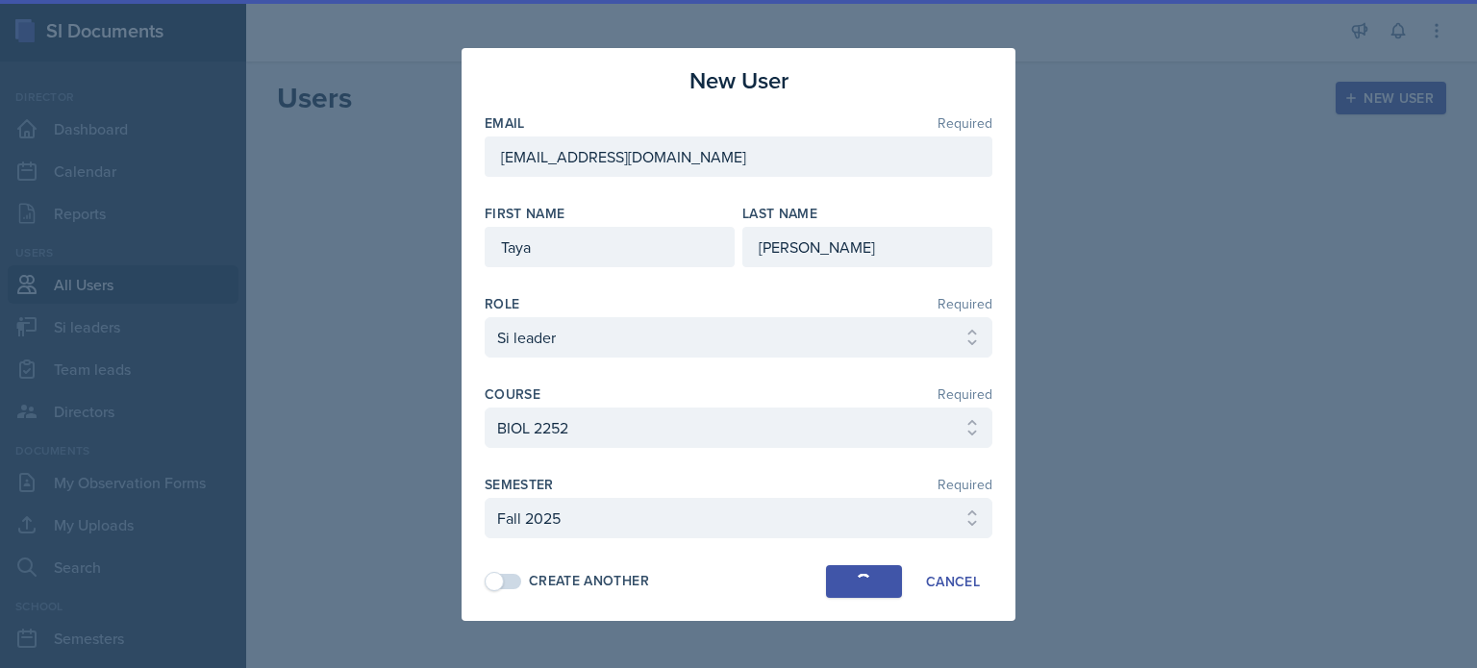
select select
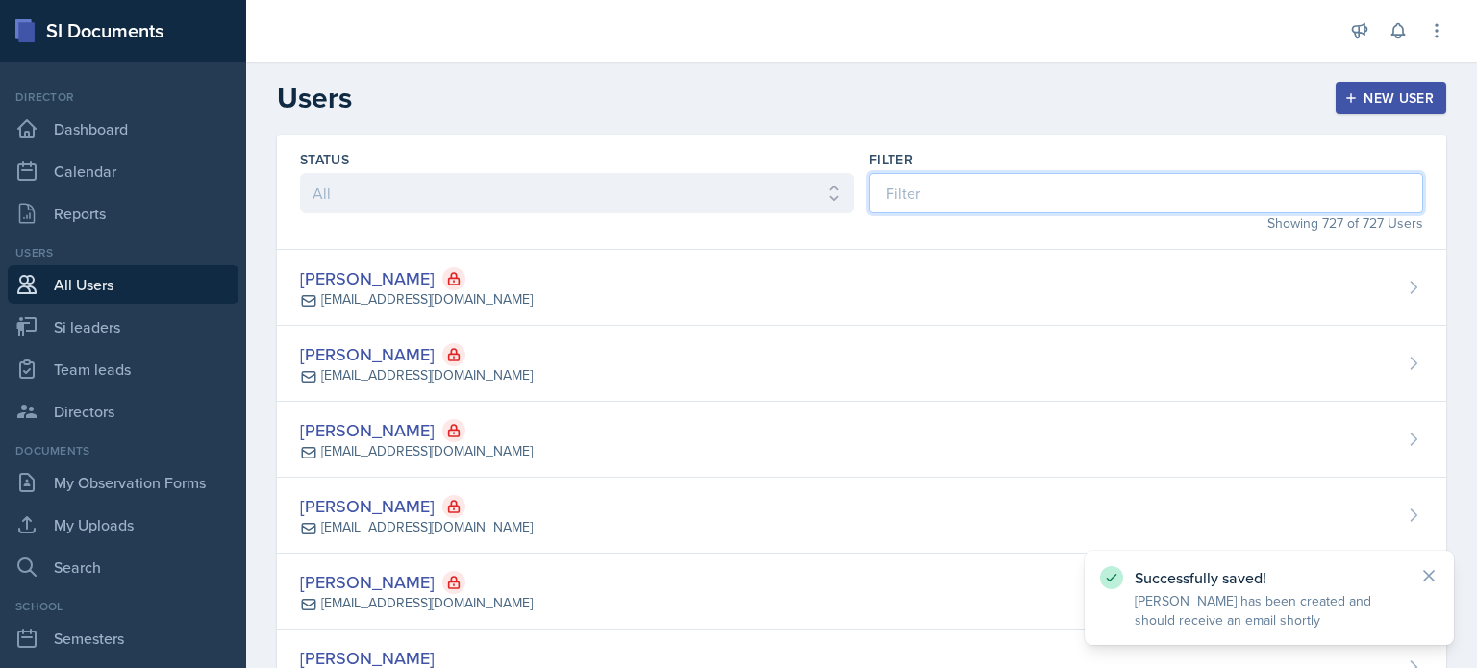
click at [934, 196] on input at bounding box center [1146, 193] width 554 height 40
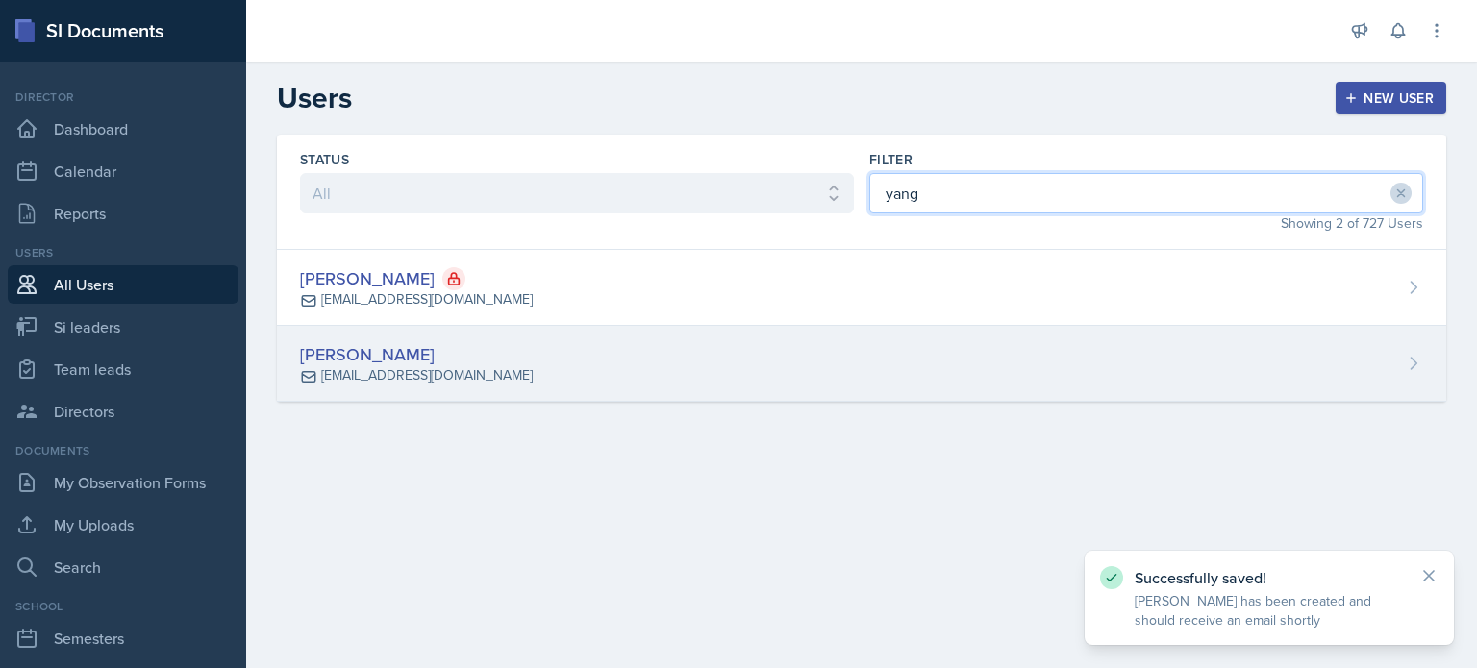
type input "yang"
click at [799, 387] on div "[PERSON_NAME] [EMAIL_ADDRESS][DOMAIN_NAME]" at bounding box center [861, 364] width 1169 height 76
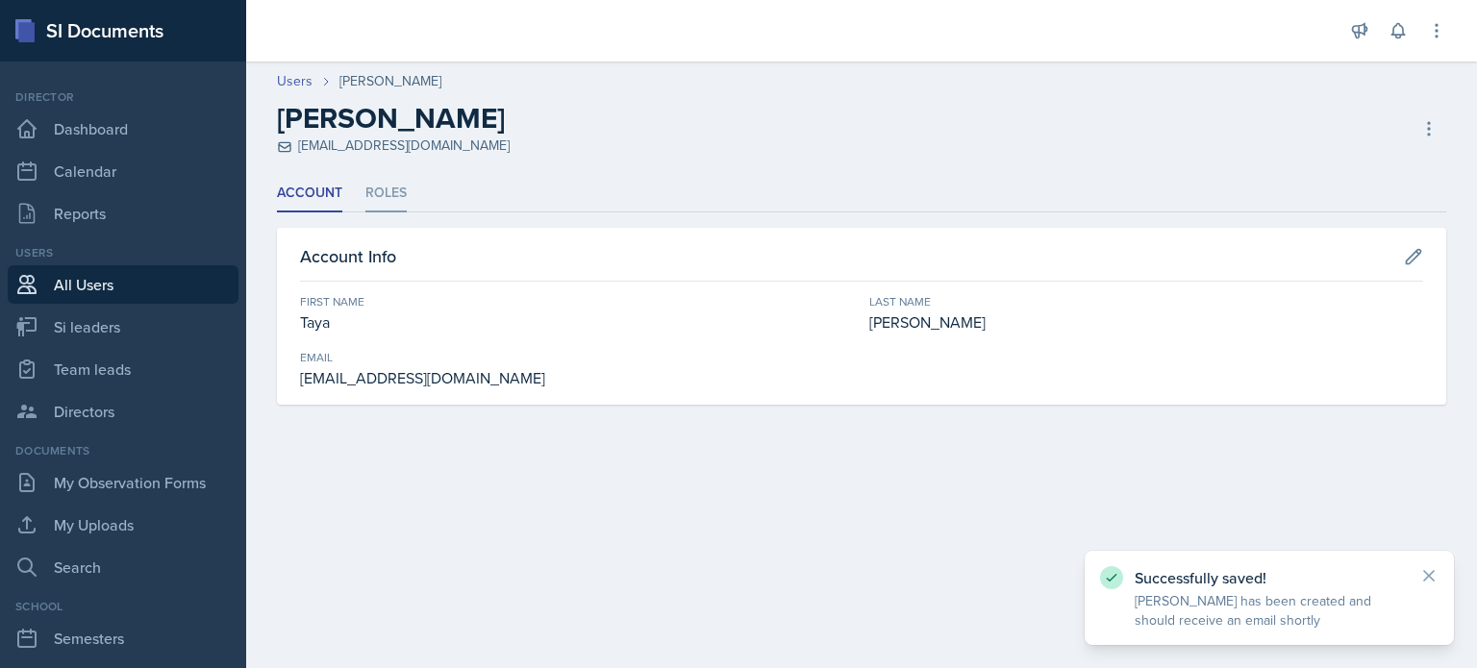
click at [379, 196] on li "Roles" at bounding box center [385, 193] width 41 height 37
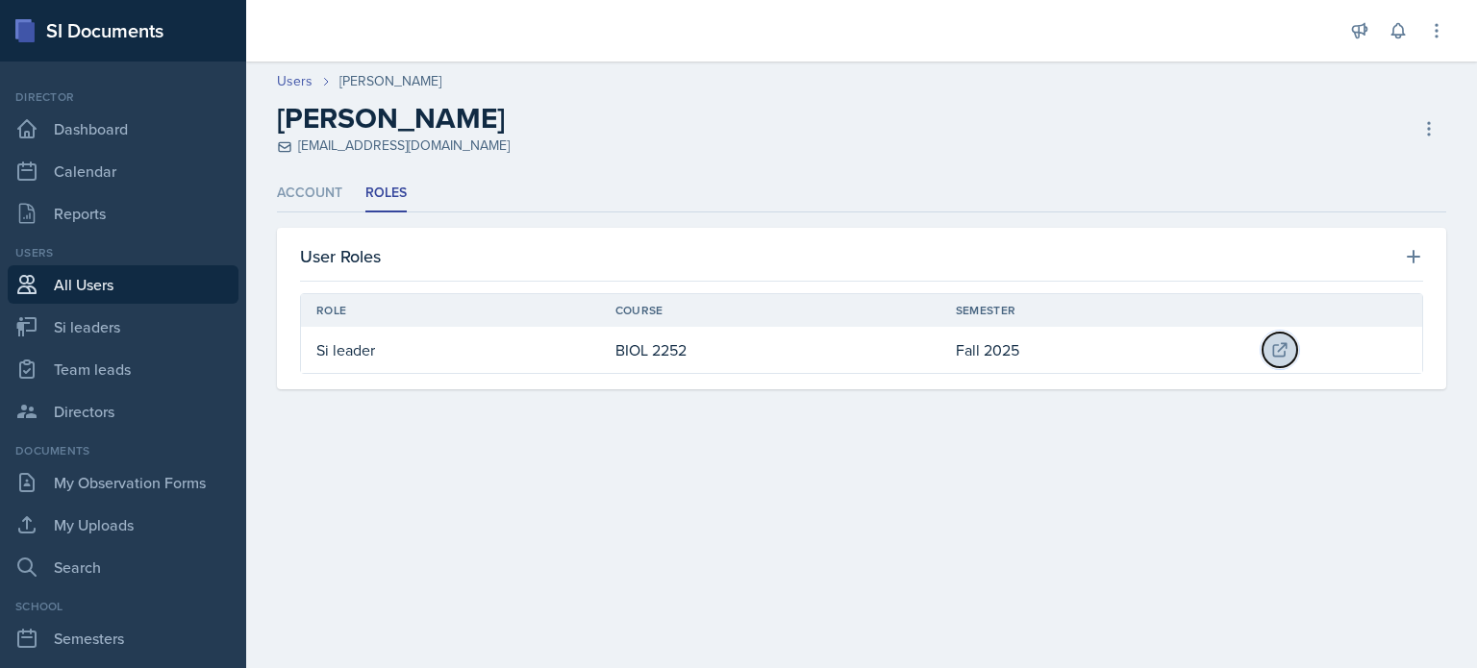
click at [1274, 349] on icon at bounding box center [1280, 349] width 12 height 12
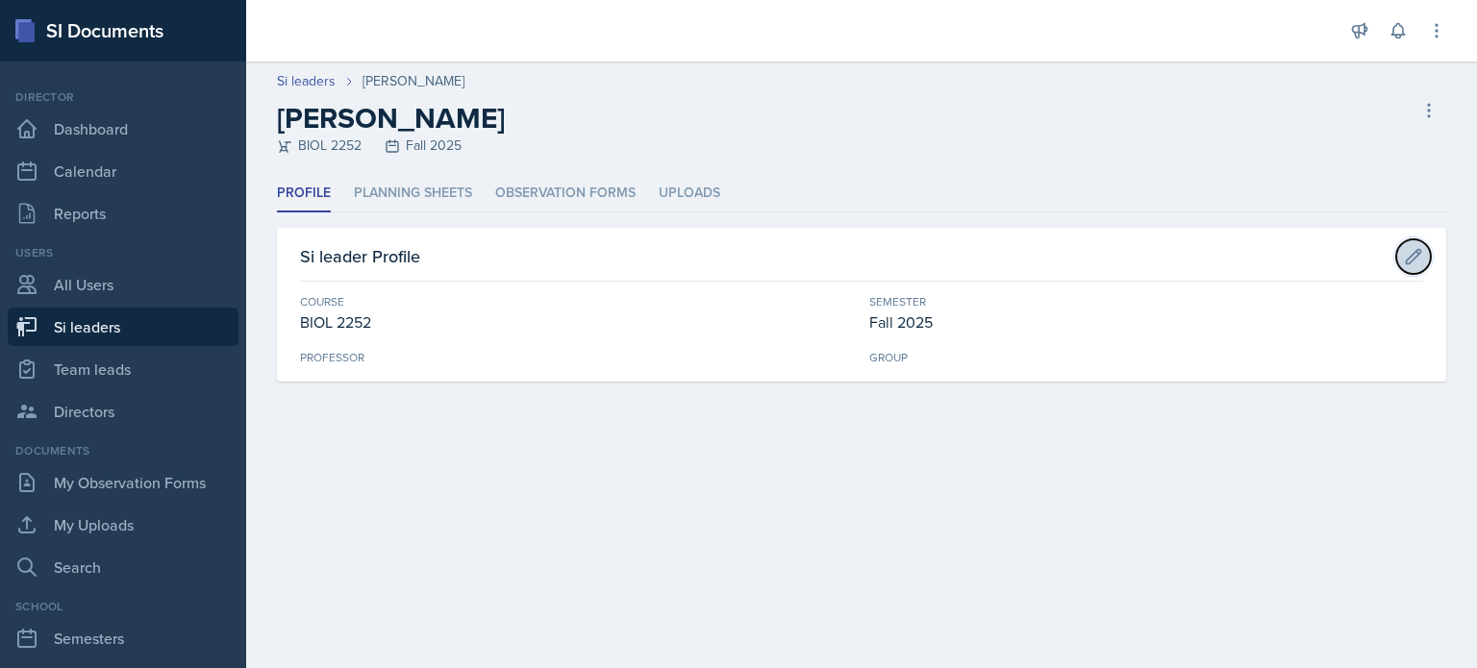
click at [1406, 247] on icon at bounding box center [1413, 256] width 19 height 19
select select "da9ed670-e0a2-421b-8f9e-99cd10859a1d"
select select "2bed604d-1099-4043-b1bc-2365e8740244"
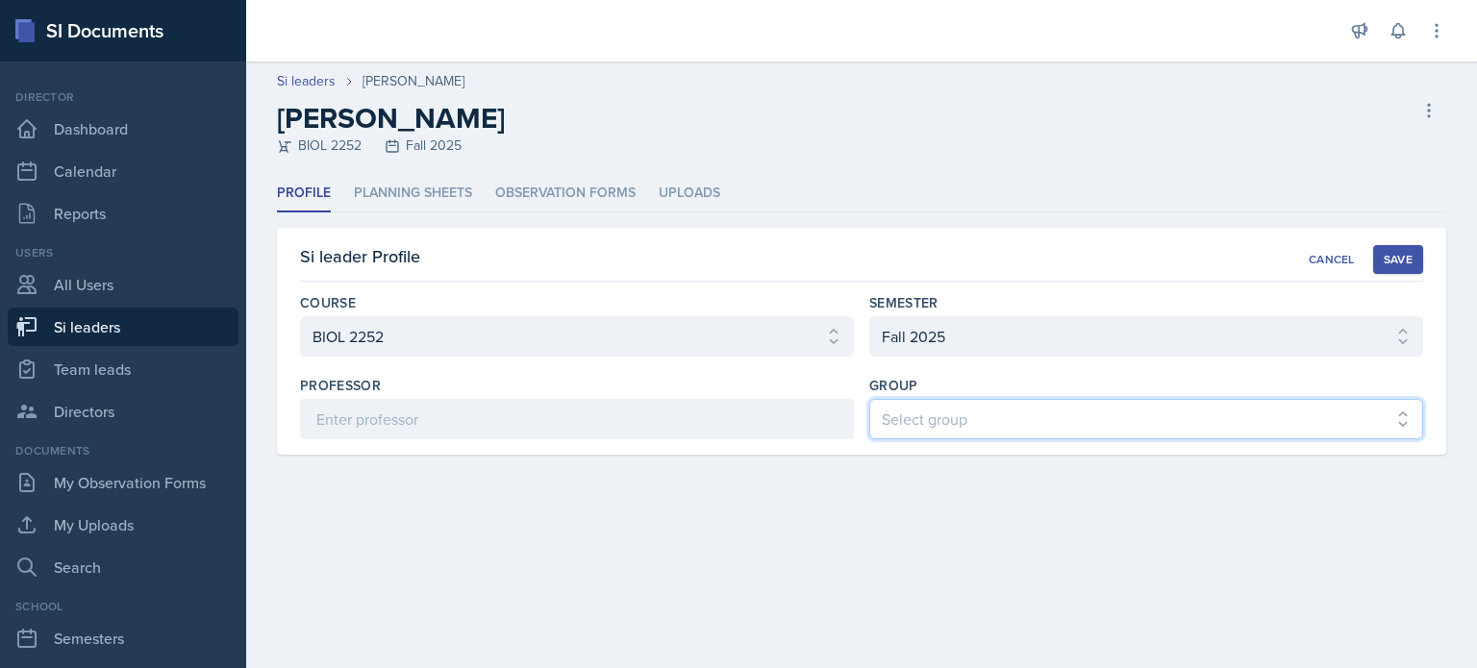
click at [926, 411] on select "Select group Demon SI of [GEOGRAPHIC_DATA] Les Mariettables Lion King Mamma SI/…" at bounding box center [1146, 419] width 554 height 40
select select "44ab9dba-f3c0-424e-97ee-e672c2edb7ca"
click at [869, 399] on select "Select group Demon SI of [GEOGRAPHIC_DATA] Les Mariettables Lion King Mamma SI/…" at bounding box center [1146, 419] width 554 height 40
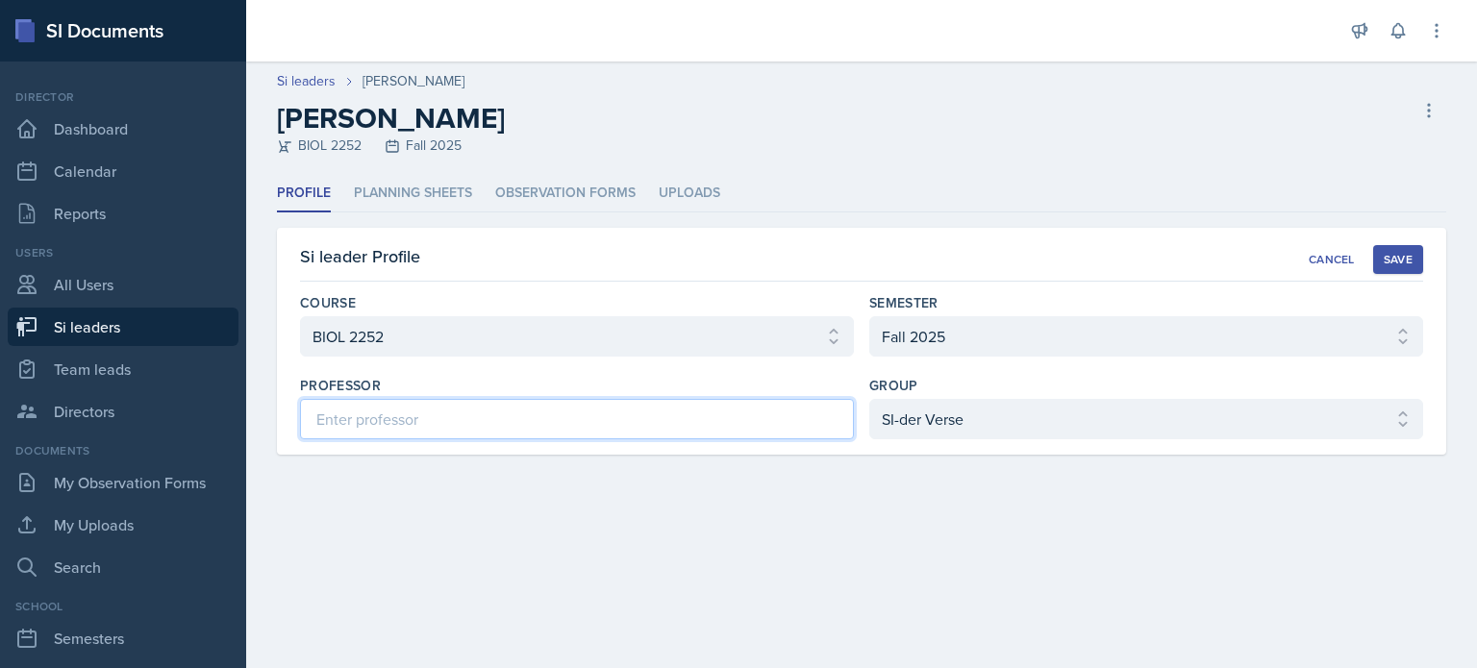
click at [458, 425] on input at bounding box center [577, 419] width 554 height 40
type input "A"
type input "[PERSON_NAME]"
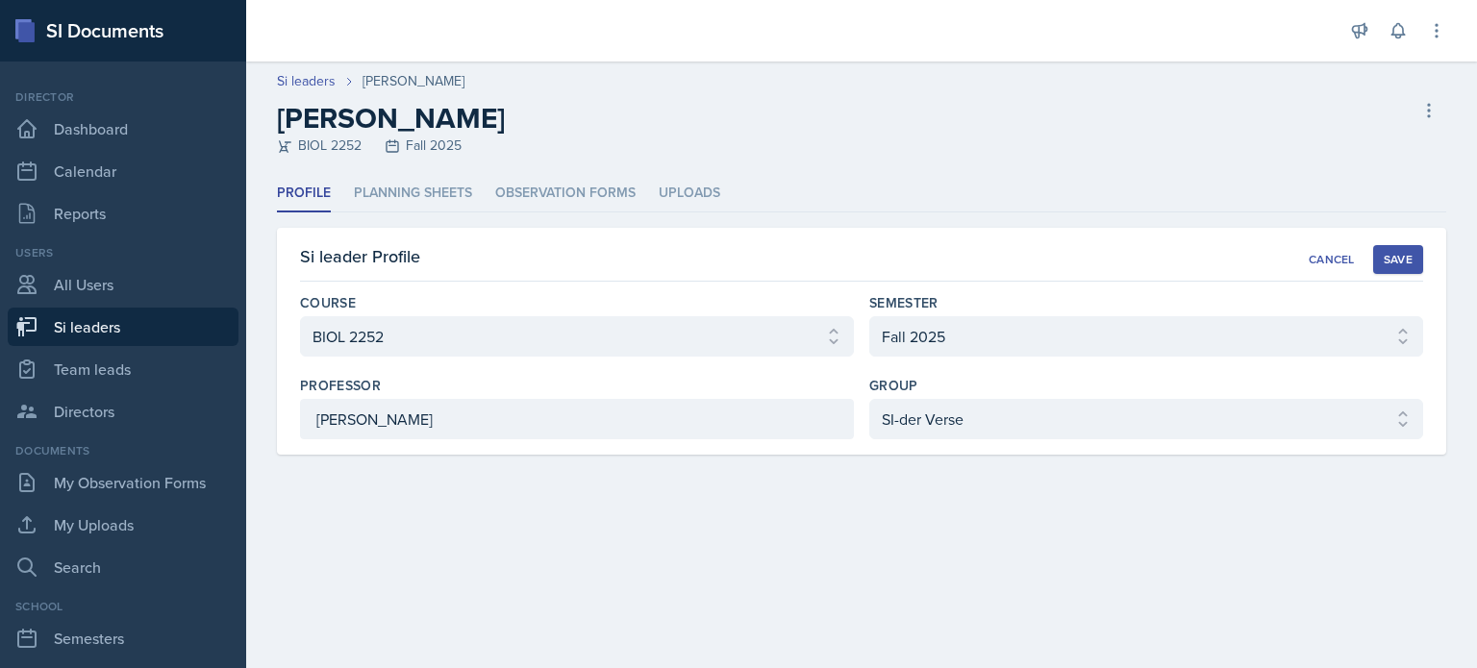
click at [1407, 253] on div "Save" at bounding box center [1398, 259] width 29 height 15
